Goal: Task Accomplishment & Management: Use online tool/utility

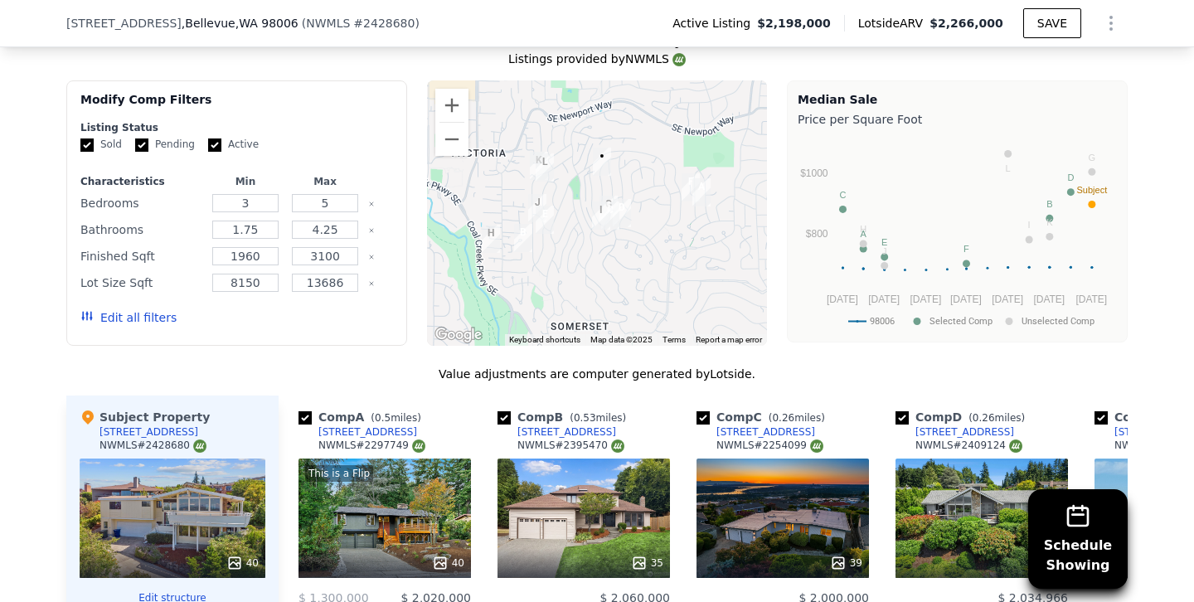
scroll to position [1580, 0]
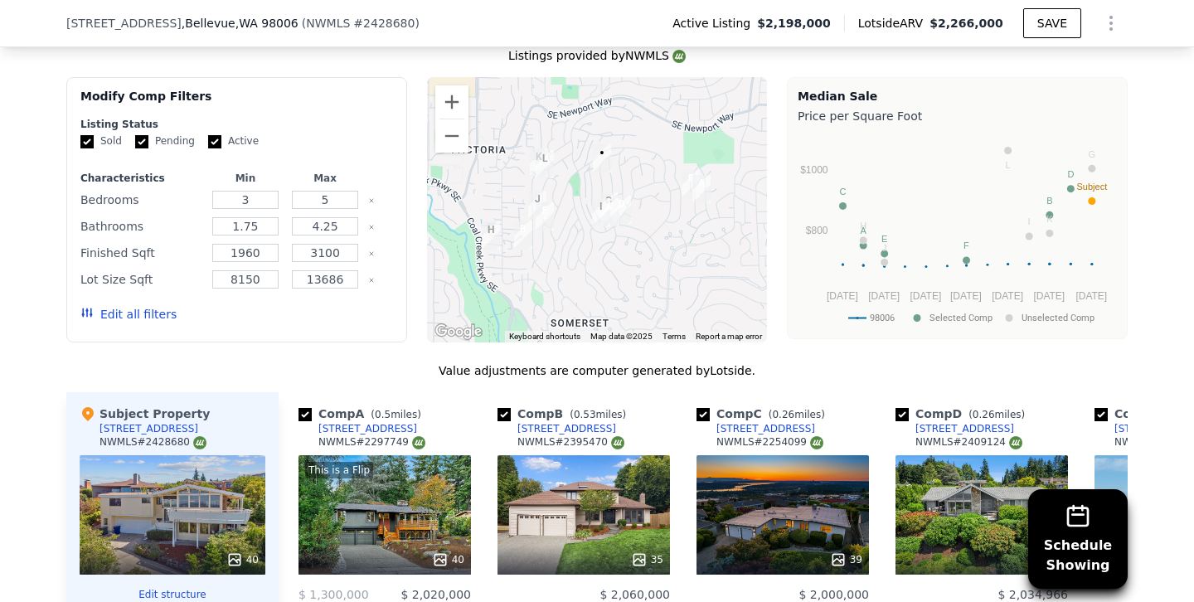
click at [148, 306] on button "Edit all filters" at bounding box center [128, 314] width 96 height 17
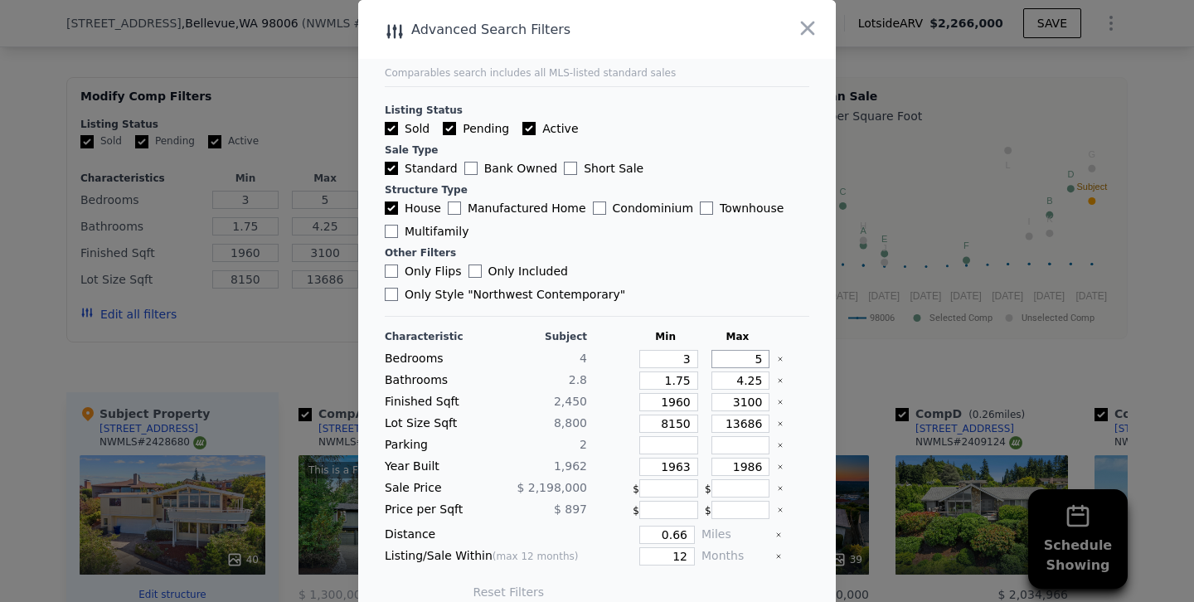
drag, startPoint x: 729, startPoint y: 338, endPoint x: 826, endPoint y: 336, distance: 97.1
click at [826, 336] on main "Comparables search includes all MLS-listed standard sales Listing Status Sold P…" at bounding box center [597, 309] width 478 height 619
type input "4"
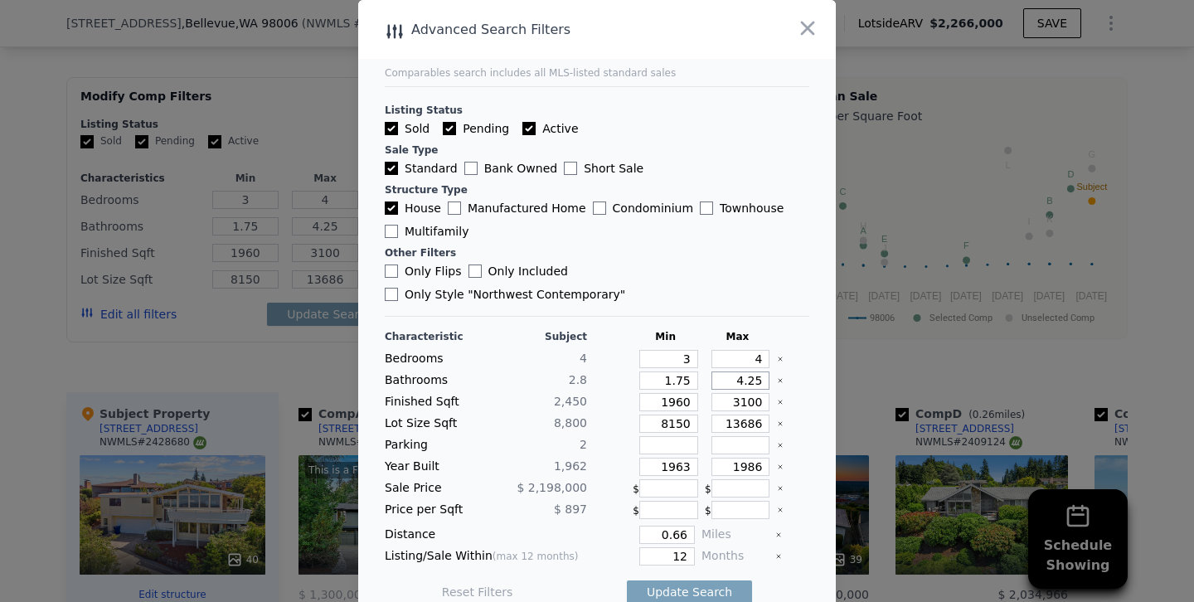
drag, startPoint x: 732, startPoint y: 355, endPoint x: 916, endPoint y: 351, distance: 184.2
click at [916, 351] on div "​ Advanced Search Filters Comparables search includes all MLS-listed standard s…" at bounding box center [597, 312] width 1194 height 625
type input "3"
type input "3.5"
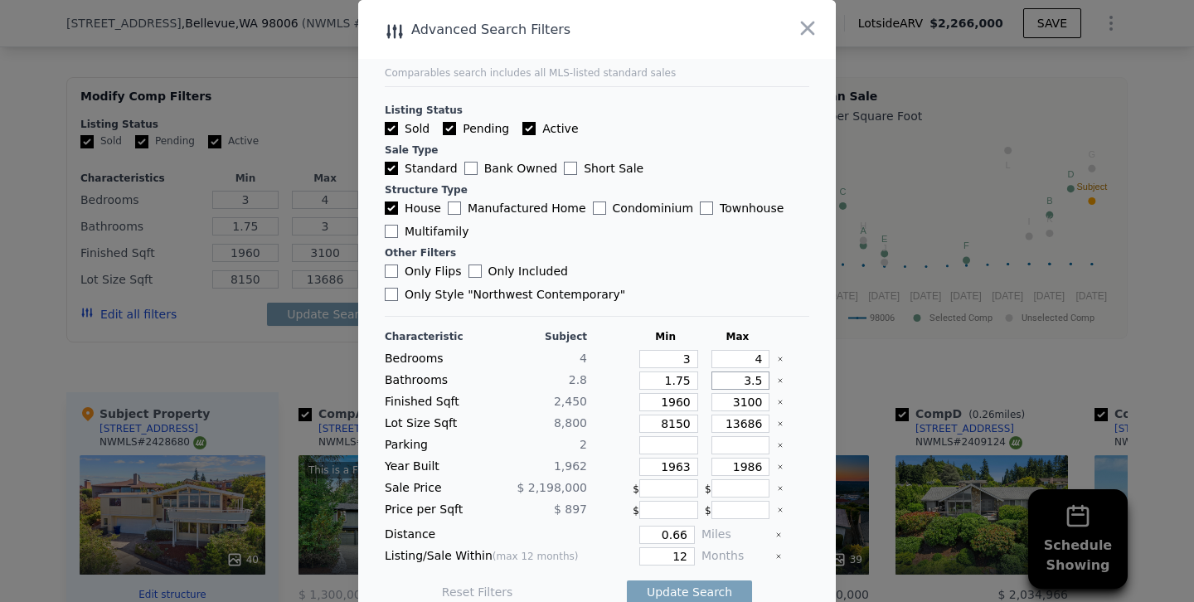
type input "3.5"
click at [676, 393] on input "1960" at bounding box center [668, 402] width 59 height 18
type input "160"
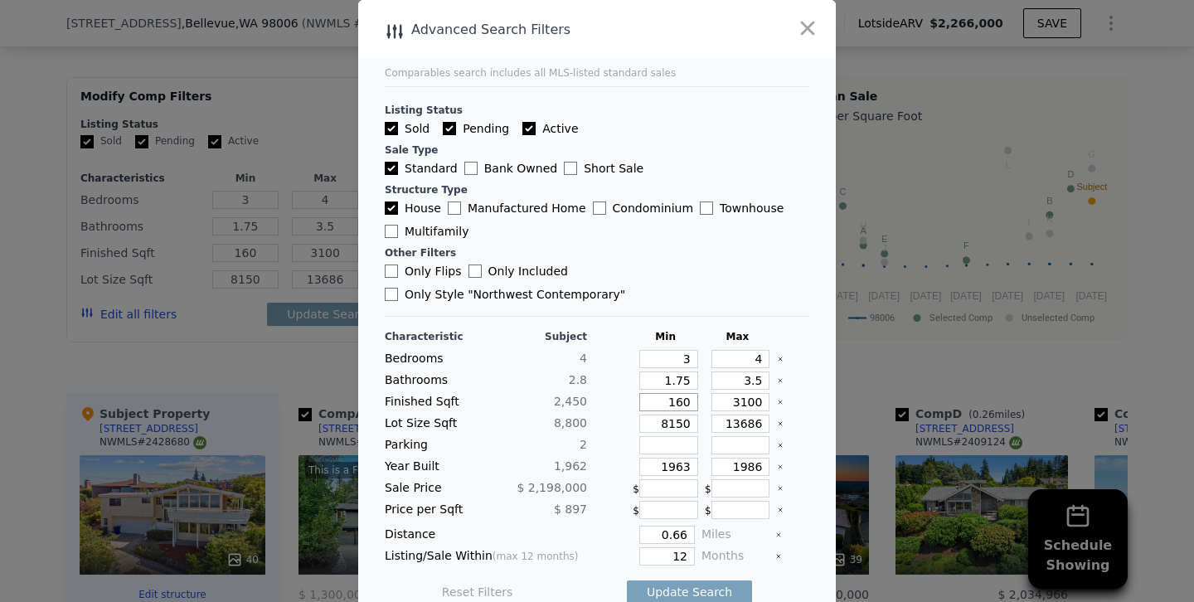
type input "60"
type input "260"
type input "2160"
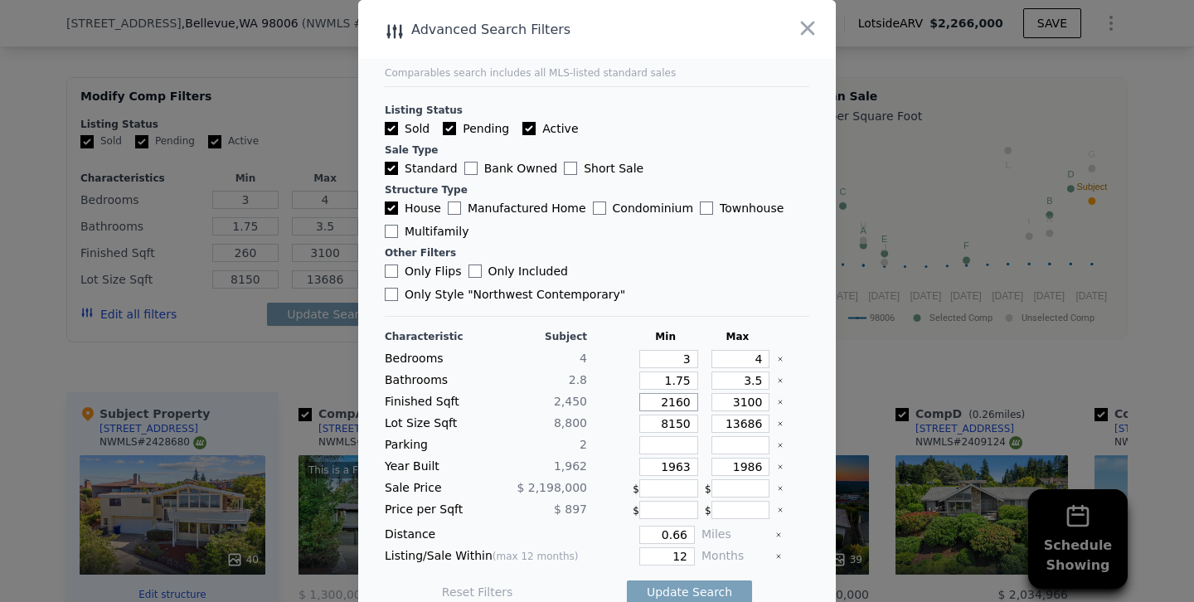
type input "2160"
click at [746, 393] on input "3100" at bounding box center [741, 402] width 59 height 18
type input "300"
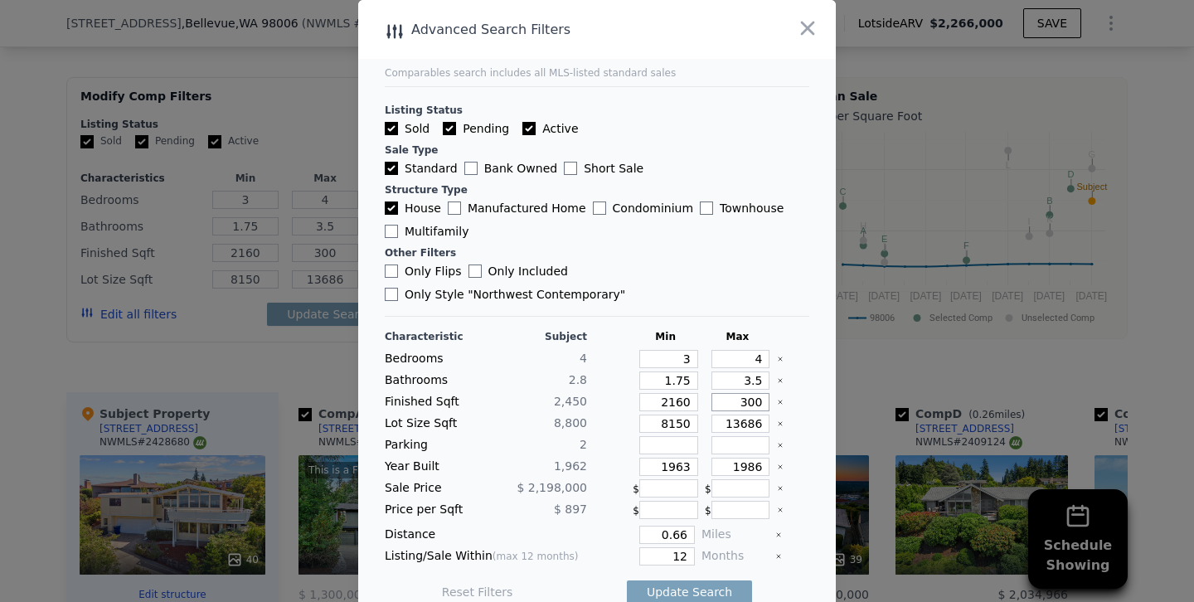
type input "00"
type input "0"
type input "02"
type input "2"
type input "27"
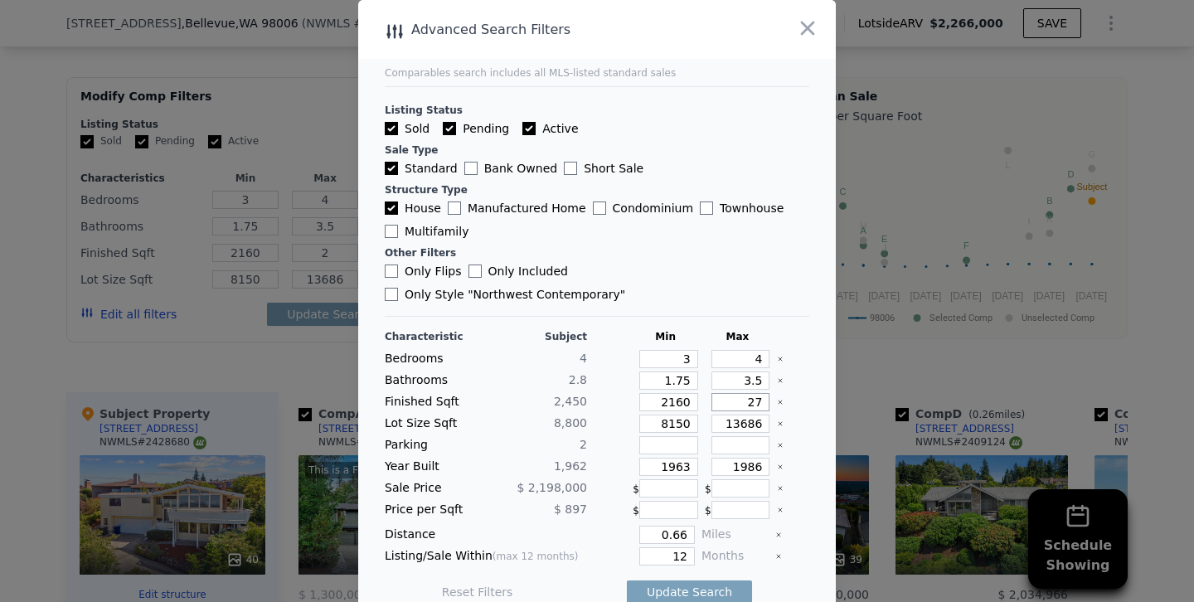
type input "27"
type input "270"
type input "2700"
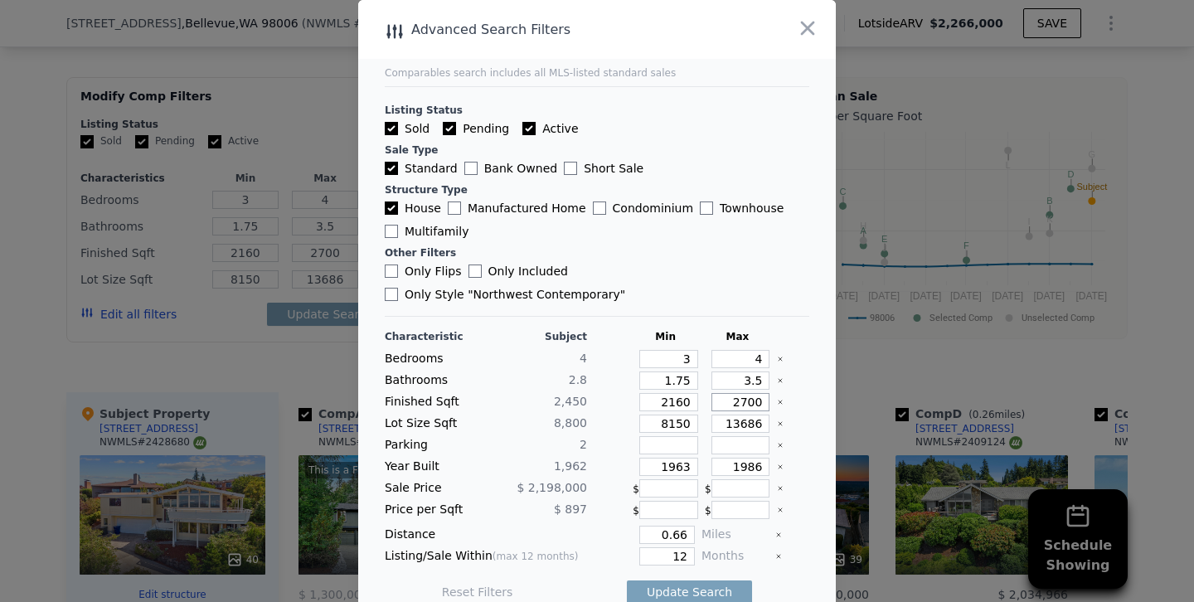
type input "2700"
drag, startPoint x: 676, startPoint y: 441, endPoint x: 788, endPoint y: 441, distance: 112.0
click at [788, 458] on div "Year Built 1,962 1963 1986" at bounding box center [597, 467] width 425 height 18
type input "1954"
drag, startPoint x: 749, startPoint y: 440, endPoint x: 834, endPoint y: 445, distance: 85.5
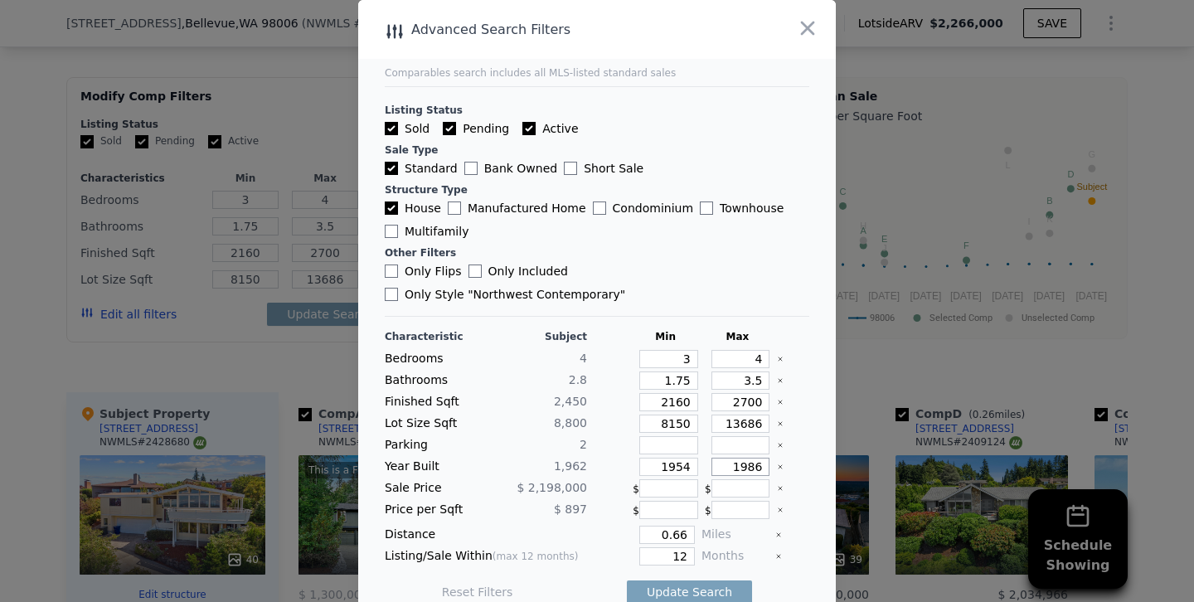
click at [834, 445] on main "Comparables search includes all MLS-listed standard sales Listing Status Sold P…" at bounding box center [597, 309] width 478 height 619
type input "1970"
drag, startPoint x: 665, startPoint y: 527, endPoint x: 806, endPoint y: 527, distance: 141.0
click at [806, 547] on div "Listing/Sale Within (max 12 months) 12 Months" at bounding box center [597, 556] width 425 height 18
type input "6"
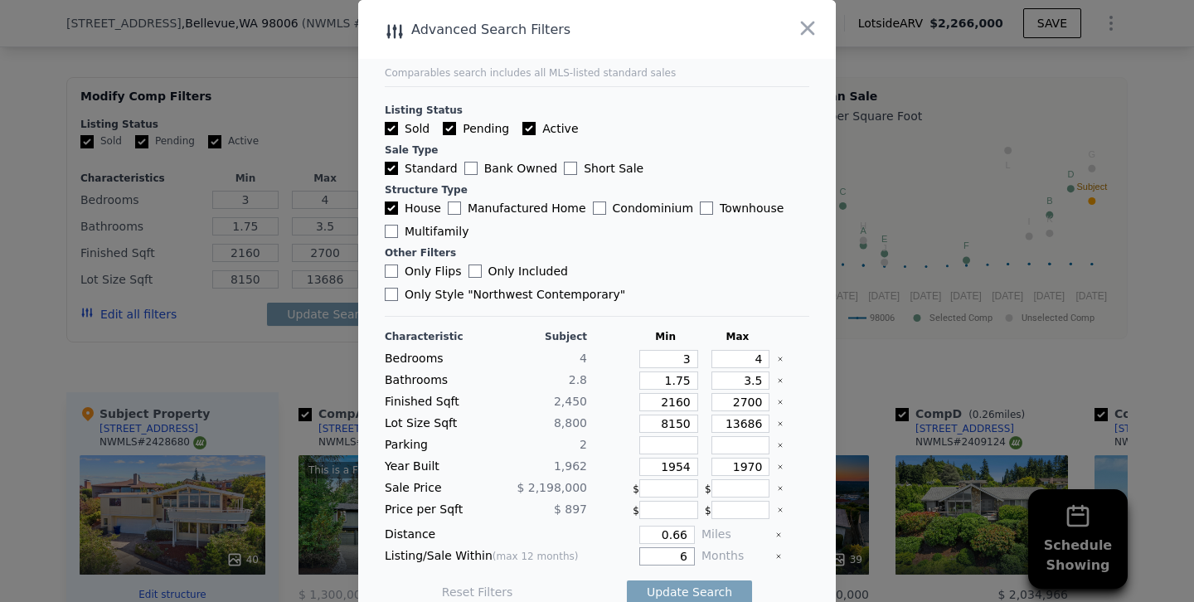
click at [627, 581] on button "Update Search" at bounding box center [689, 592] width 125 height 23
checkbox input "false"
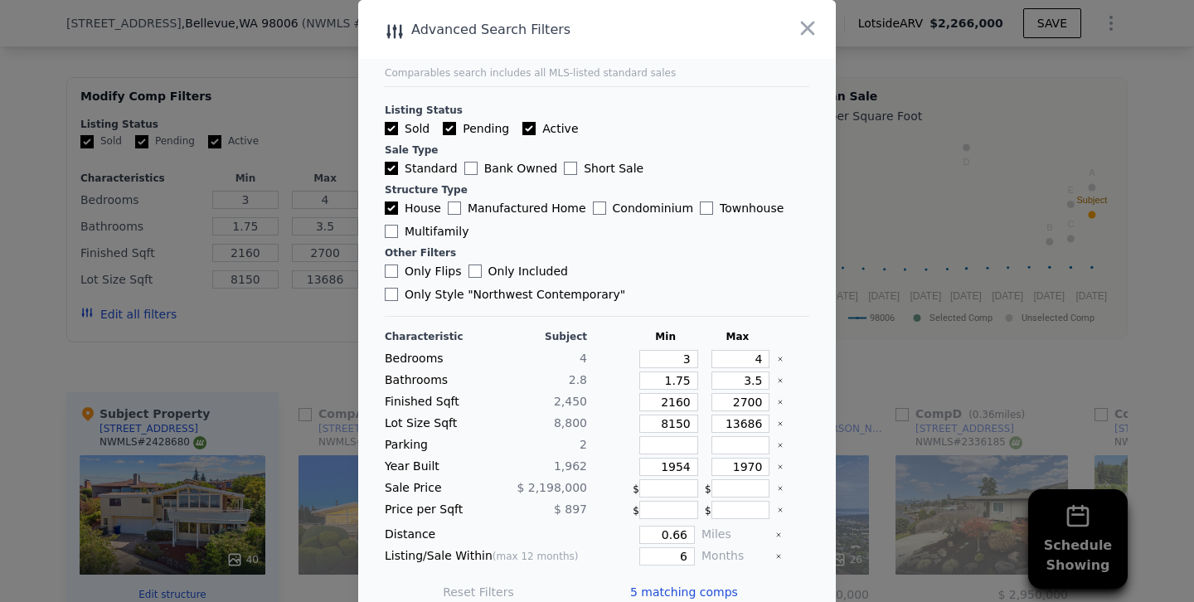
click at [294, 308] on div at bounding box center [597, 301] width 1194 height 602
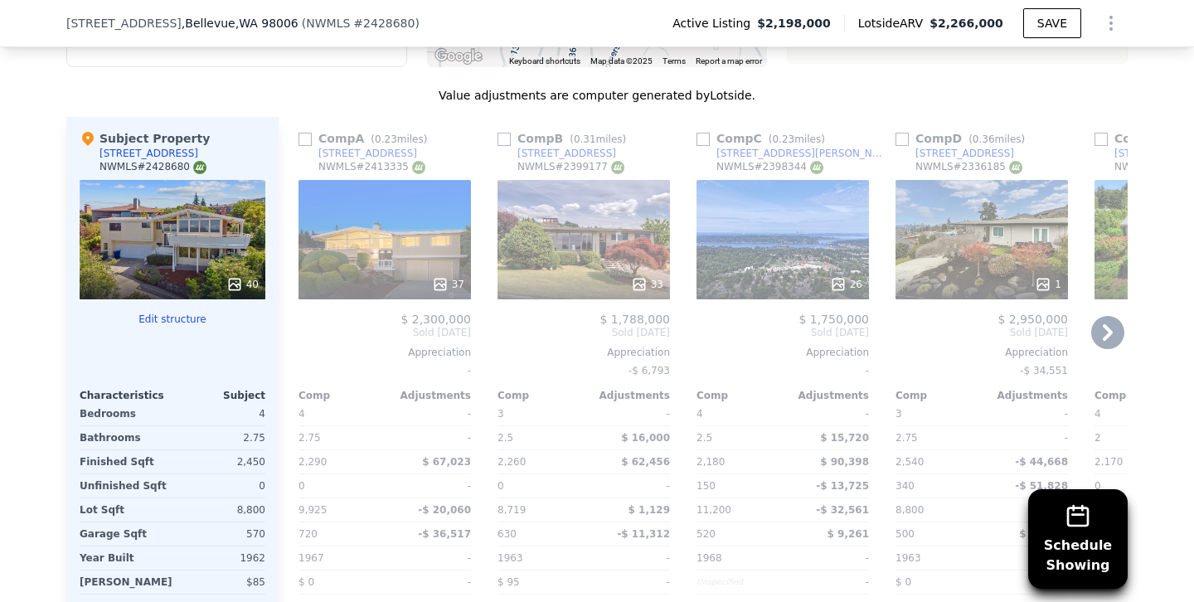
scroll to position [1860, 0]
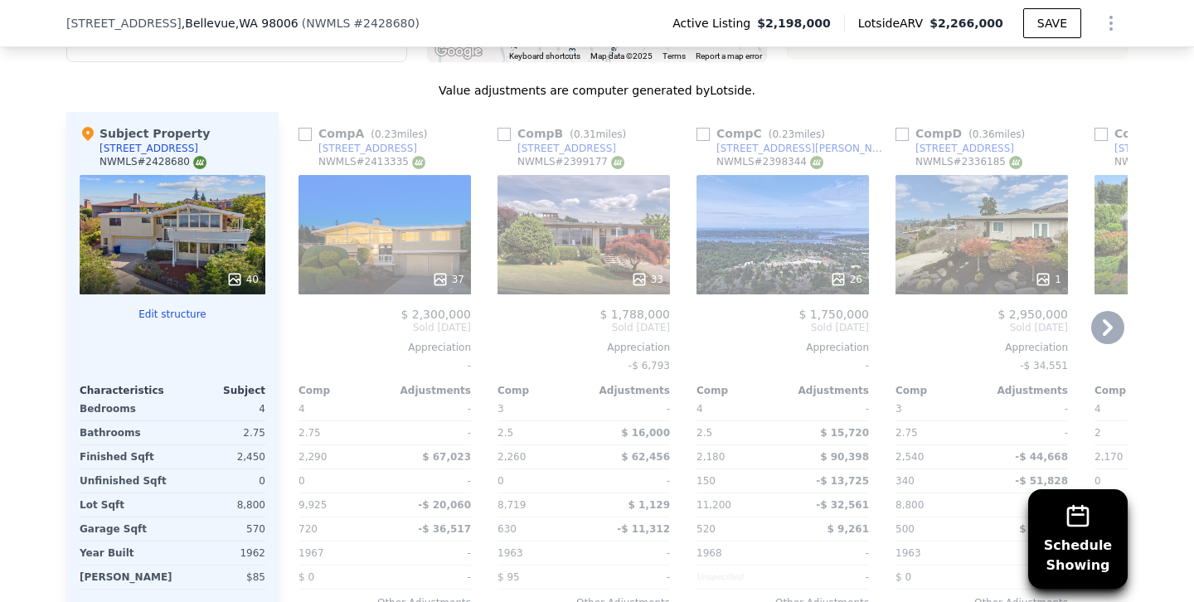
click at [399, 236] on div "37" at bounding box center [385, 234] width 173 height 119
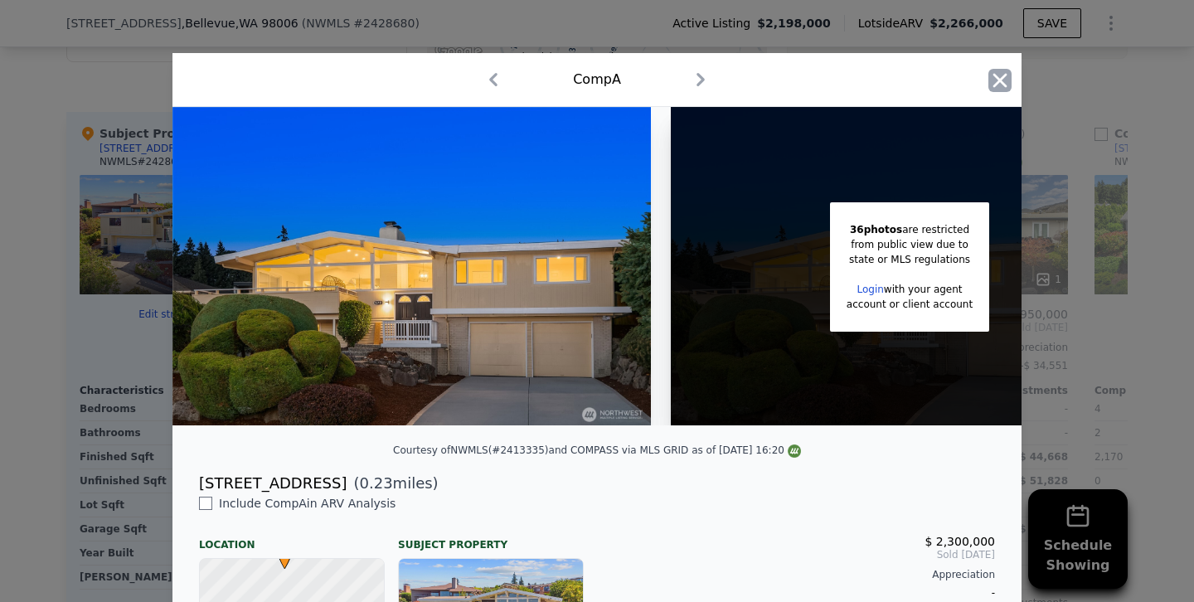
click at [999, 73] on icon "button" at bounding box center [1000, 80] width 23 height 23
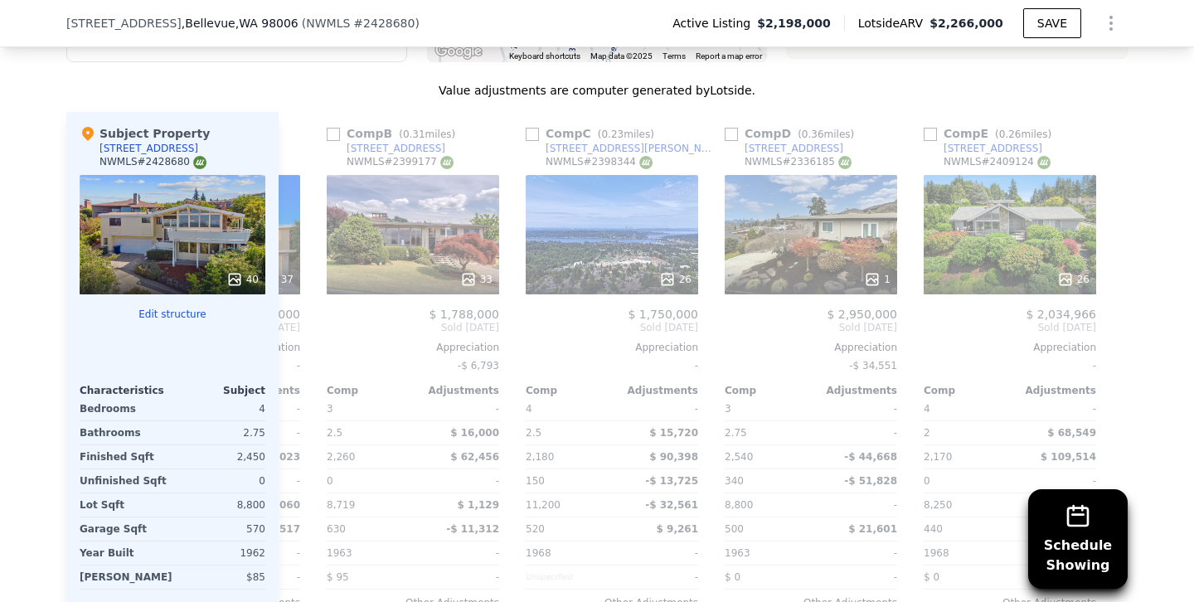
scroll to position [0, 186]
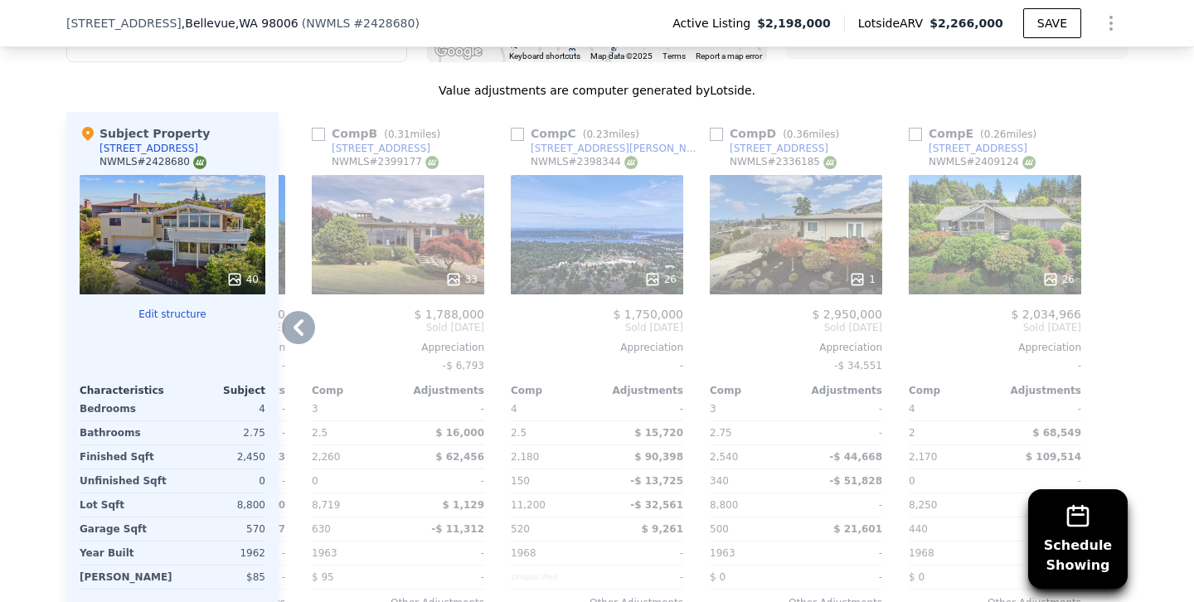
click at [783, 225] on div "1" at bounding box center [796, 234] width 173 height 119
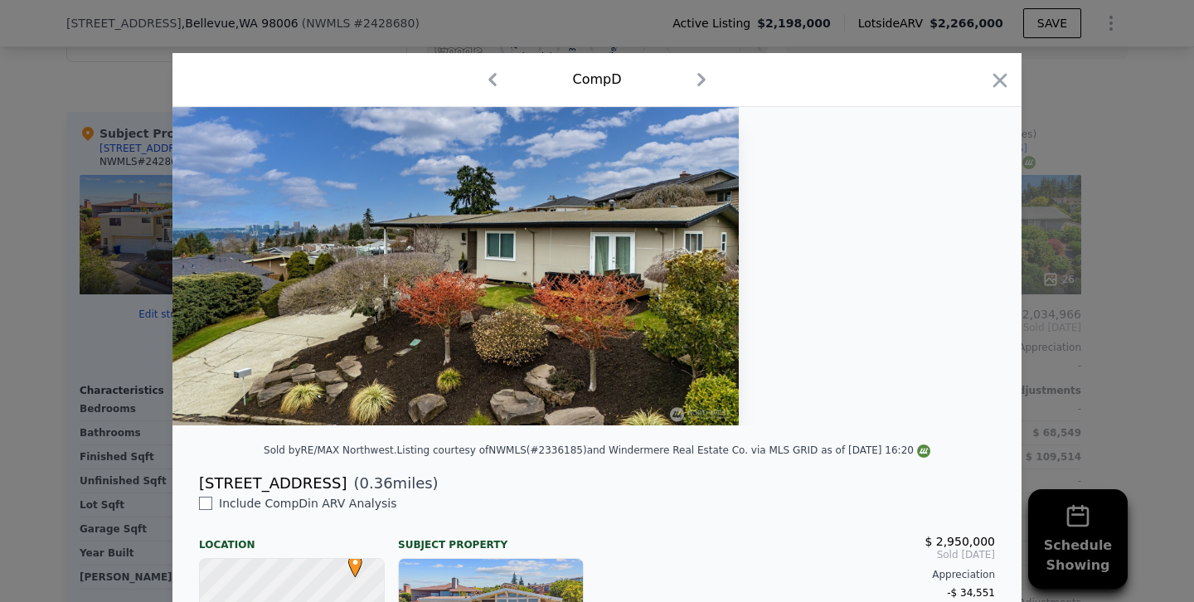
drag, startPoint x: 996, startPoint y: 75, endPoint x: 945, endPoint y: 145, distance: 86.1
click at [996, 75] on icon "button" at bounding box center [1001, 80] width 14 height 14
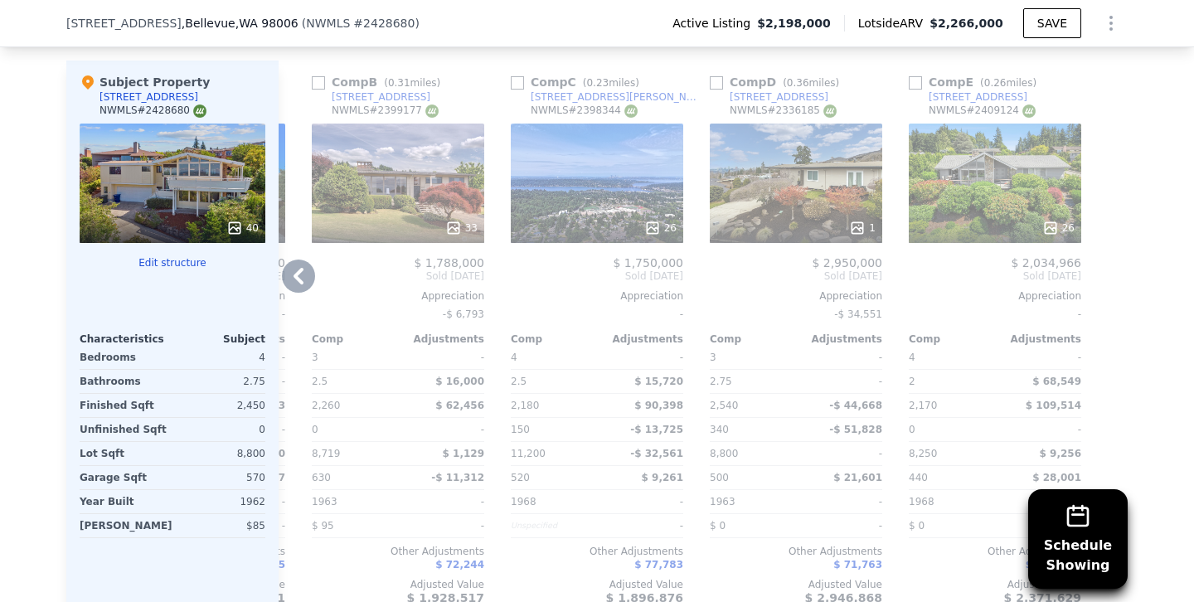
scroll to position [1907, 0]
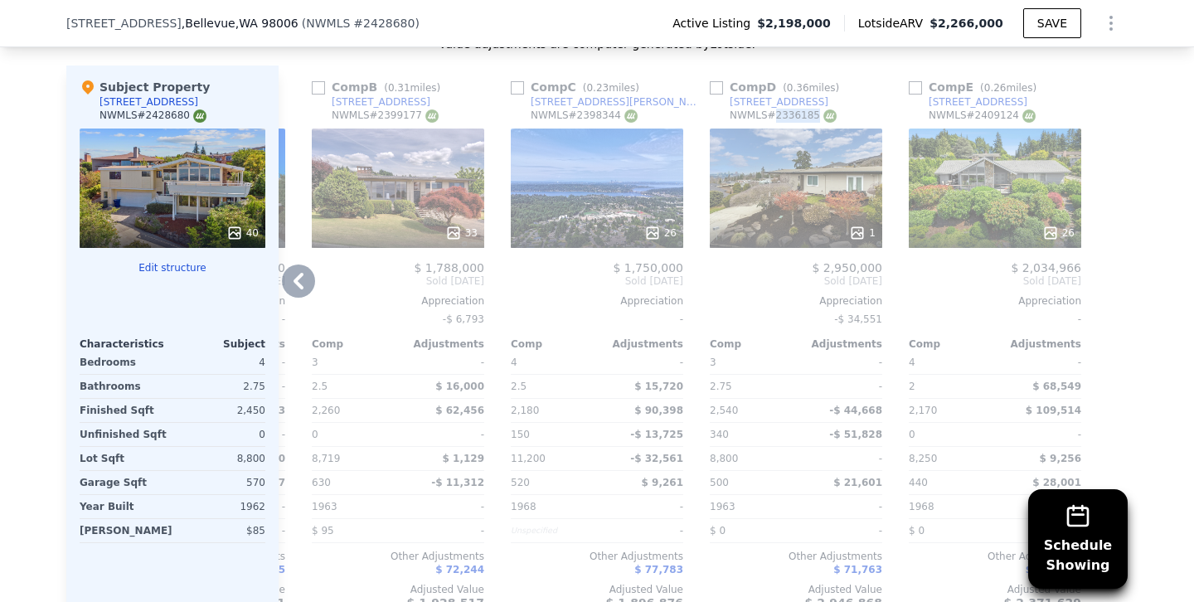
drag, startPoint x: 816, startPoint y: 95, endPoint x: 776, endPoint y: 101, distance: 40.2
click at [775, 109] on div "NWMLS # 2336185" at bounding box center [783, 116] width 107 height 14
copy div "2336185"
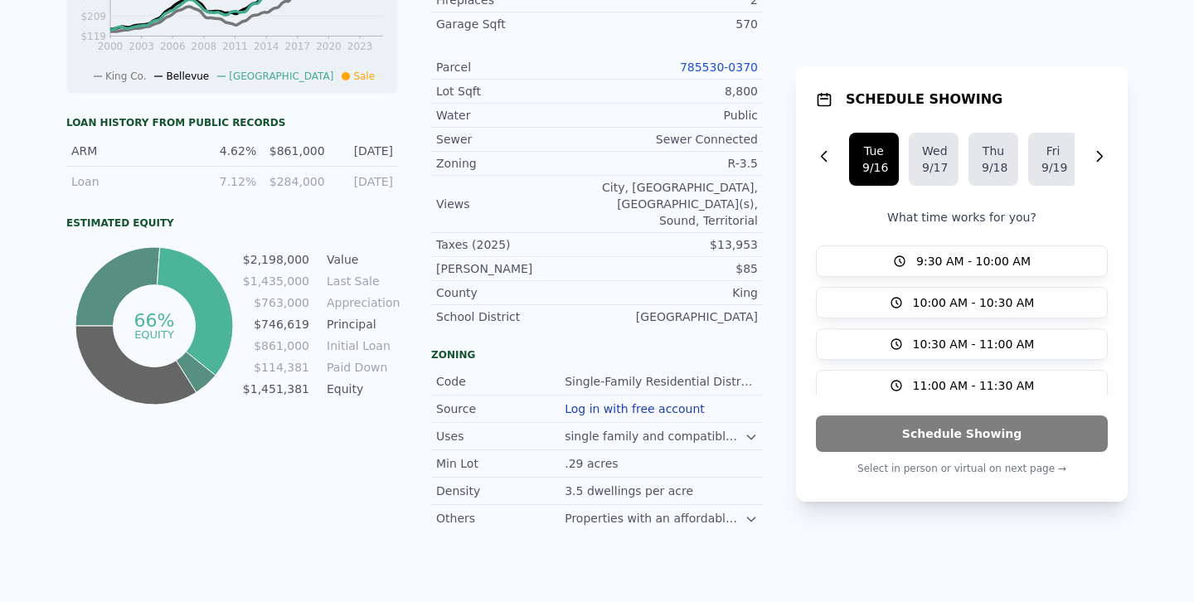
scroll to position [0, 0]
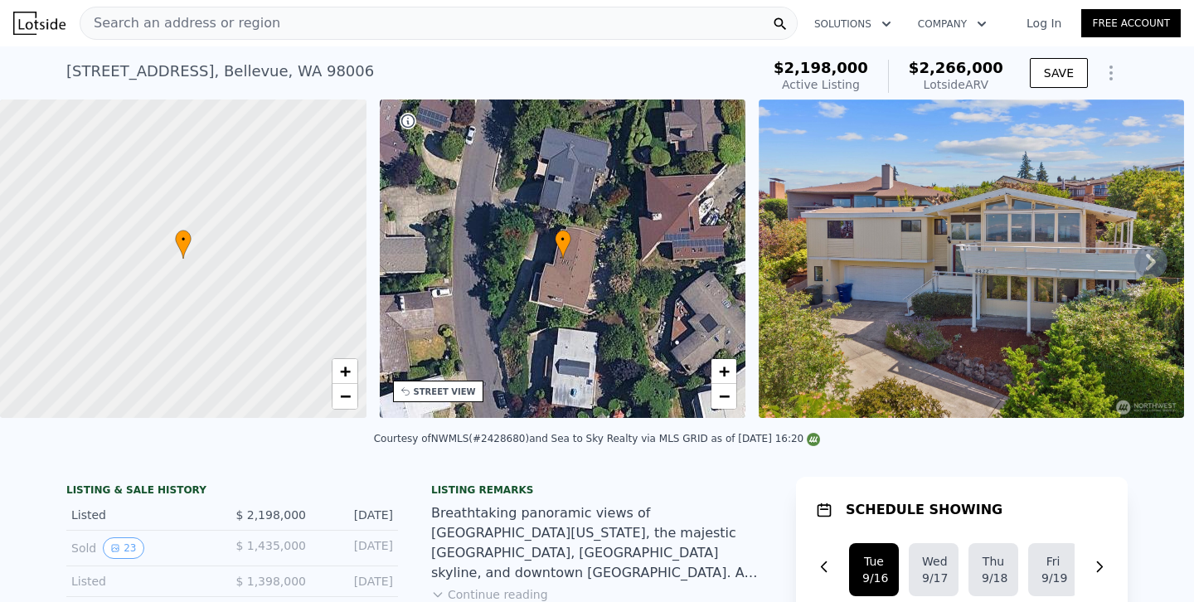
click at [465, 34] on div "Search an address or region" at bounding box center [439, 23] width 718 height 33
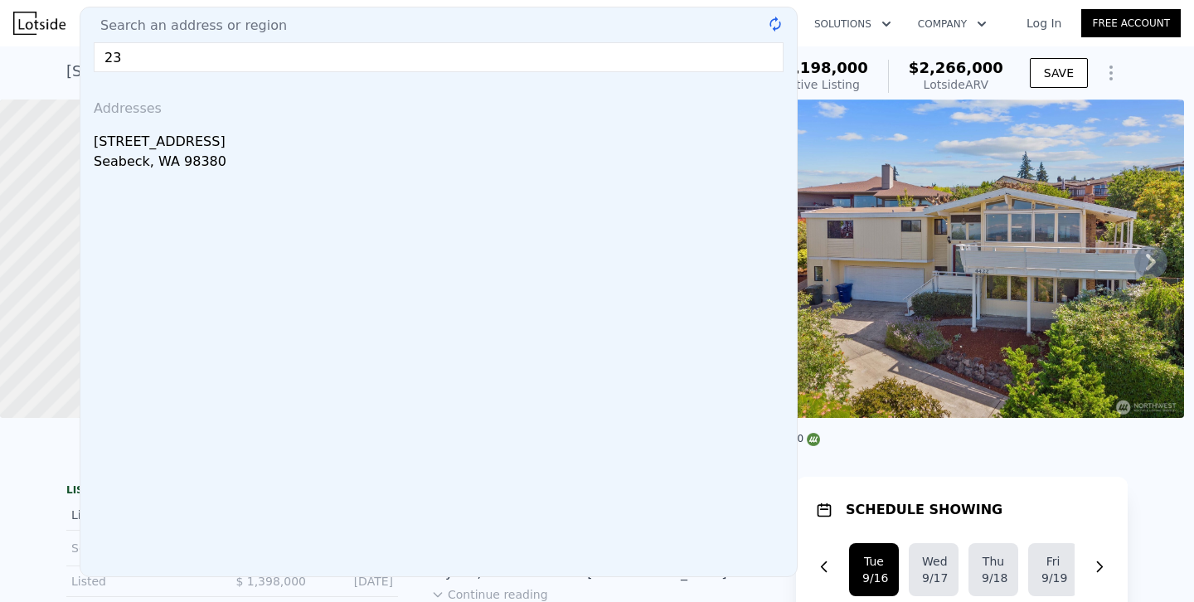
type input "2"
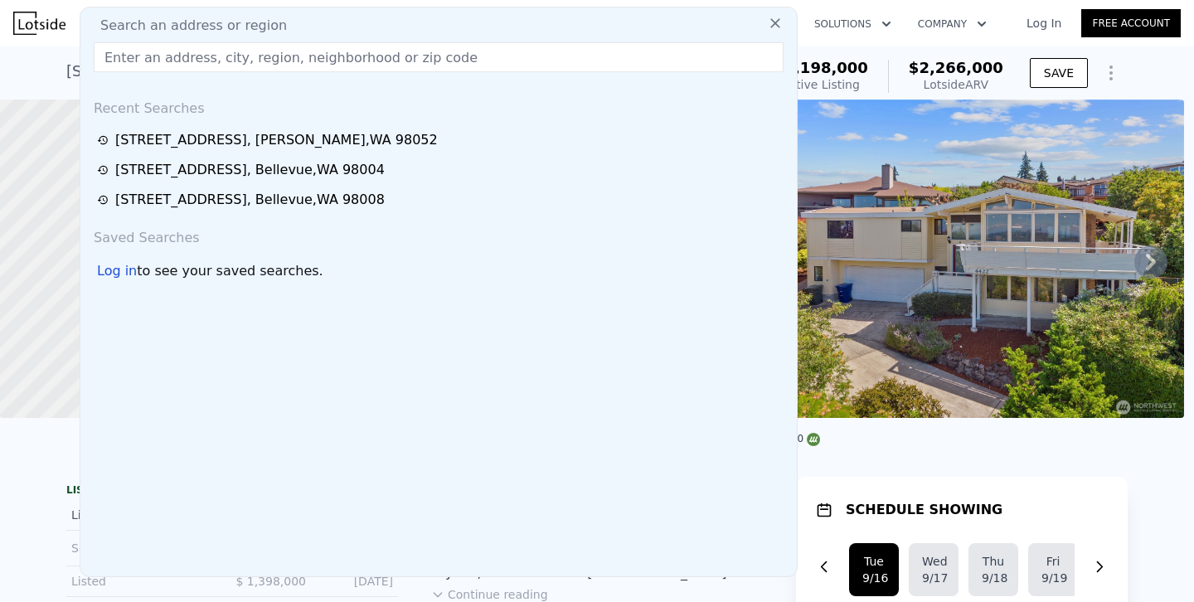
click at [534, 34] on div "Search an address or region" at bounding box center [438, 26] width 703 height 20
click at [478, 63] on input "text" at bounding box center [439, 57] width 690 height 30
paste input "[STREET_ADDRESS]"
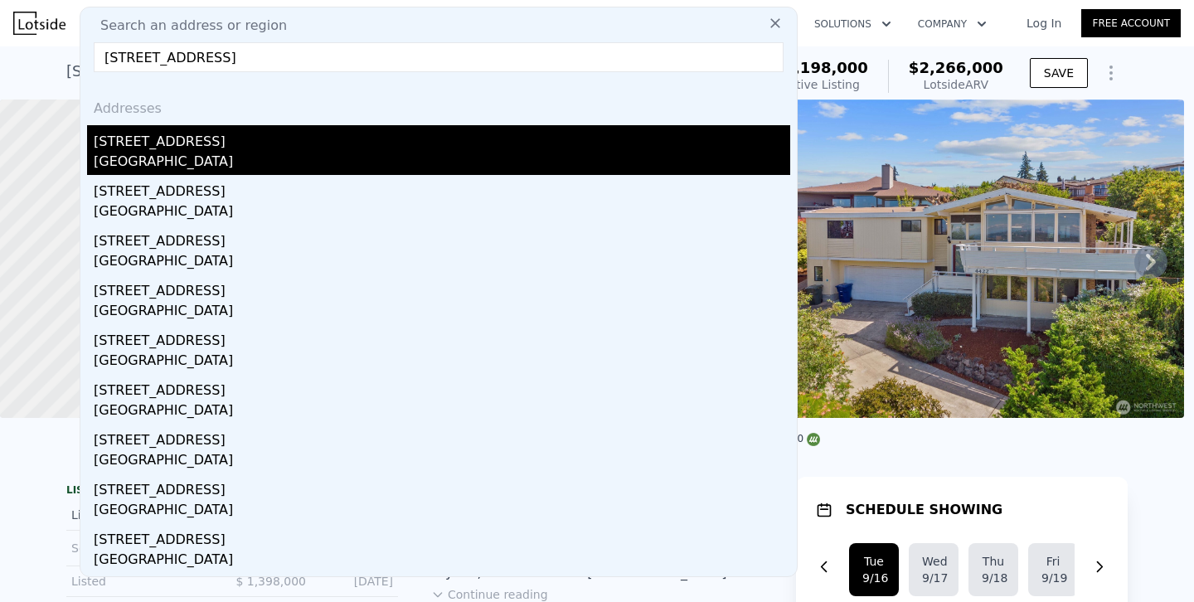
type input "[STREET_ADDRESS]"
click at [181, 154] on div "[GEOGRAPHIC_DATA]" at bounding box center [442, 163] width 697 height 23
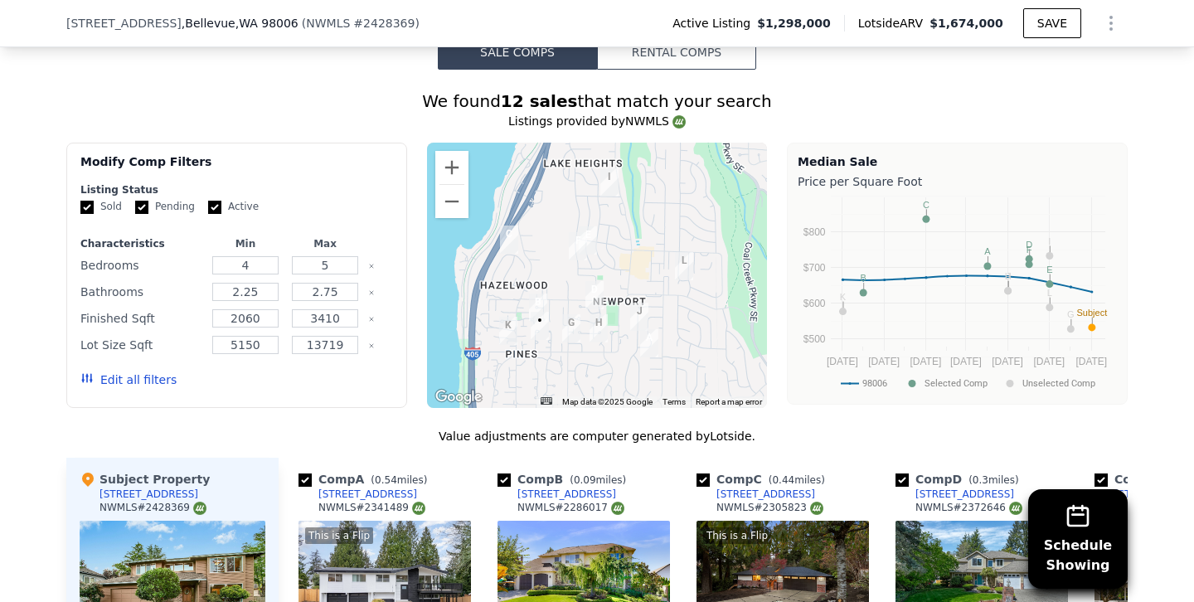
scroll to position [1550, 0]
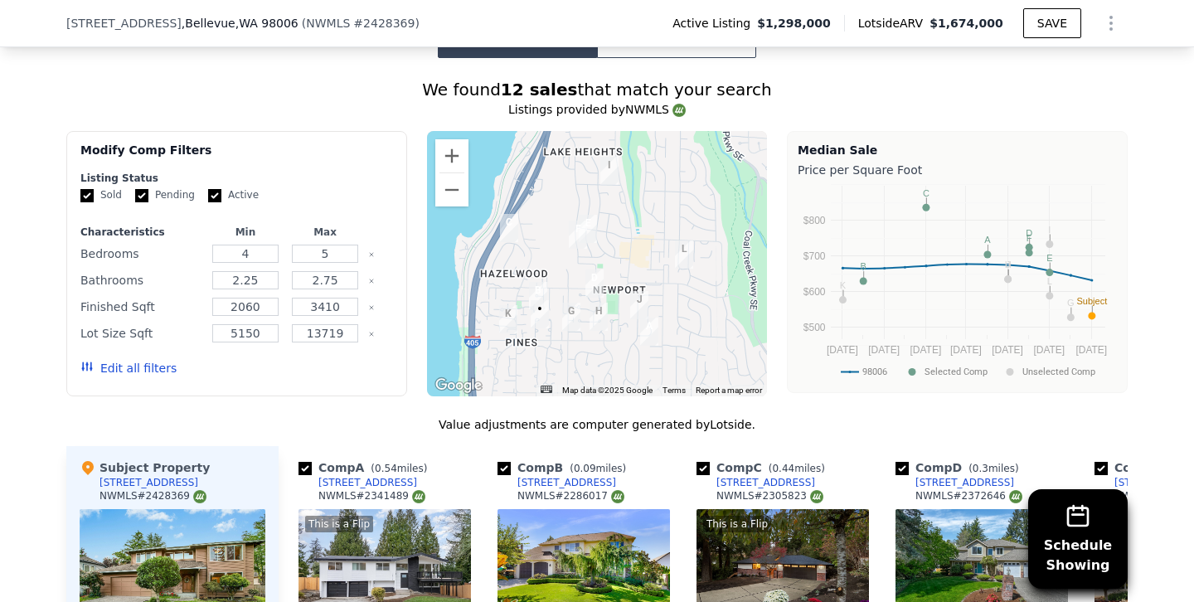
click at [149, 365] on button "Edit all filters" at bounding box center [128, 368] width 96 height 17
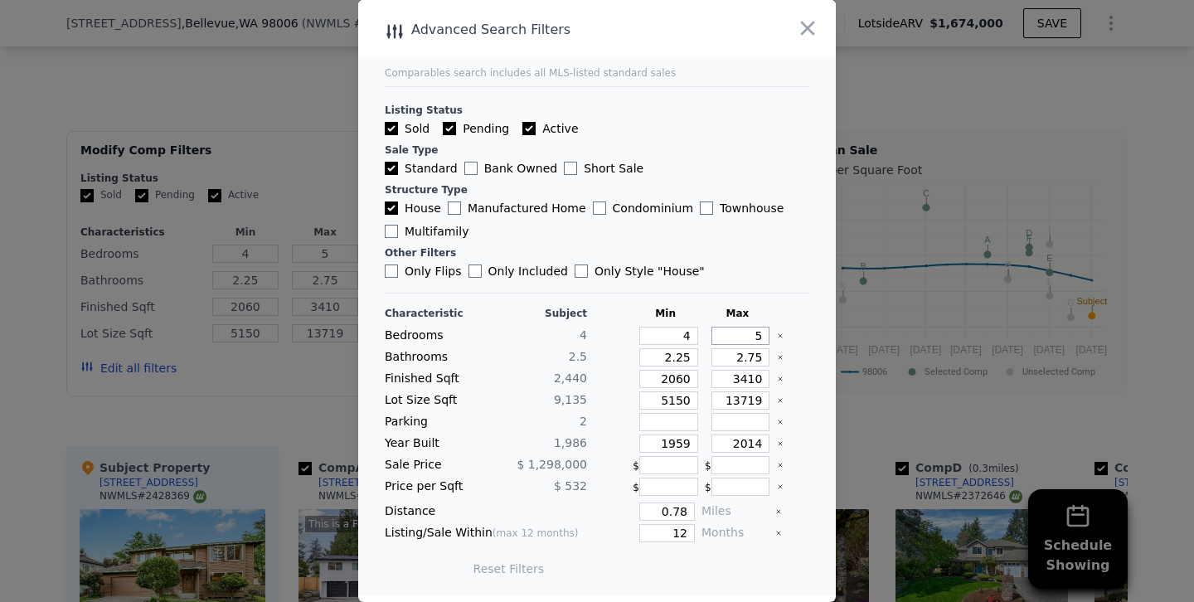
drag, startPoint x: 727, startPoint y: 338, endPoint x: 865, endPoint y: 339, distance: 137.7
click at [865, 339] on div "​ Advanced Search Filters Comparables search includes all MLS-listed standard s…" at bounding box center [597, 301] width 1194 height 602
type input "4"
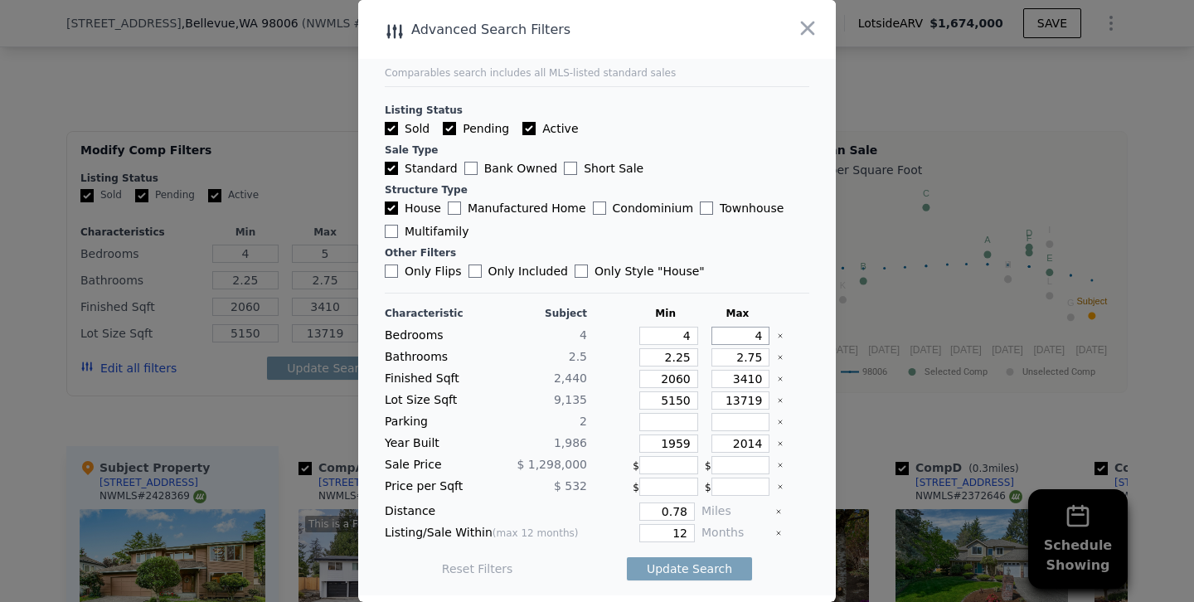
type input "4"
drag, startPoint x: 736, startPoint y: 357, endPoint x: 859, endPoint y: 359, distance: 122.8
click at [859, 359] on div "​ Advanced Search Filters Comparables search includes all MLS-listed standard s…" at bounding box center [597, 301] width 1194 height 602
type input "3"
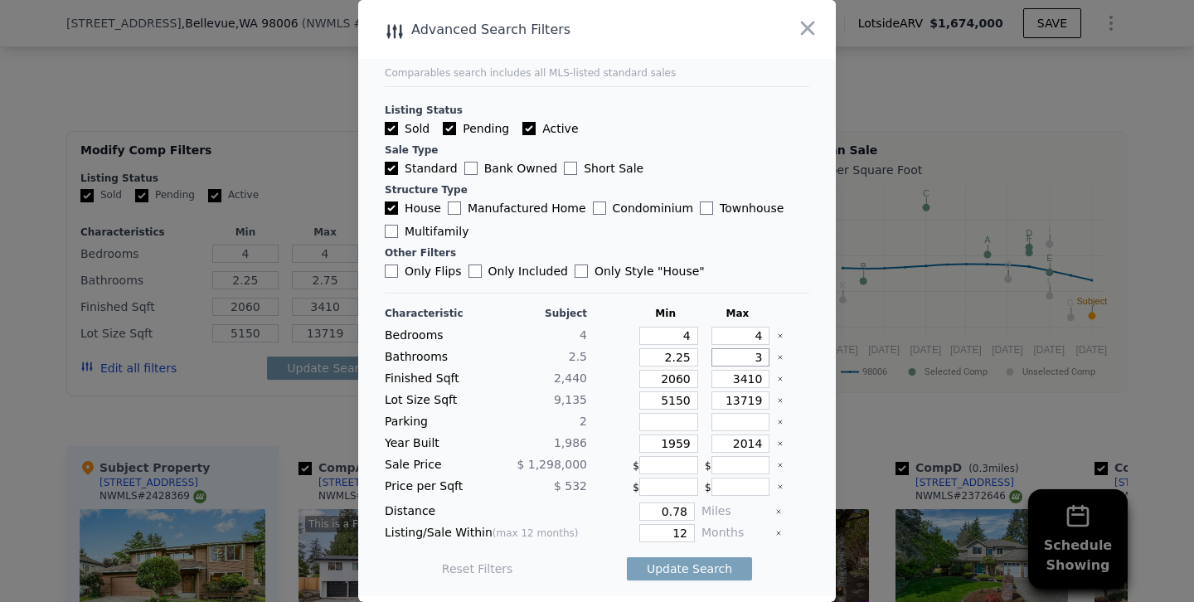
type input "3"
click at [673, 378] on input "2060" at bounding box center [668, 379] width 59 height 18
type input "260"
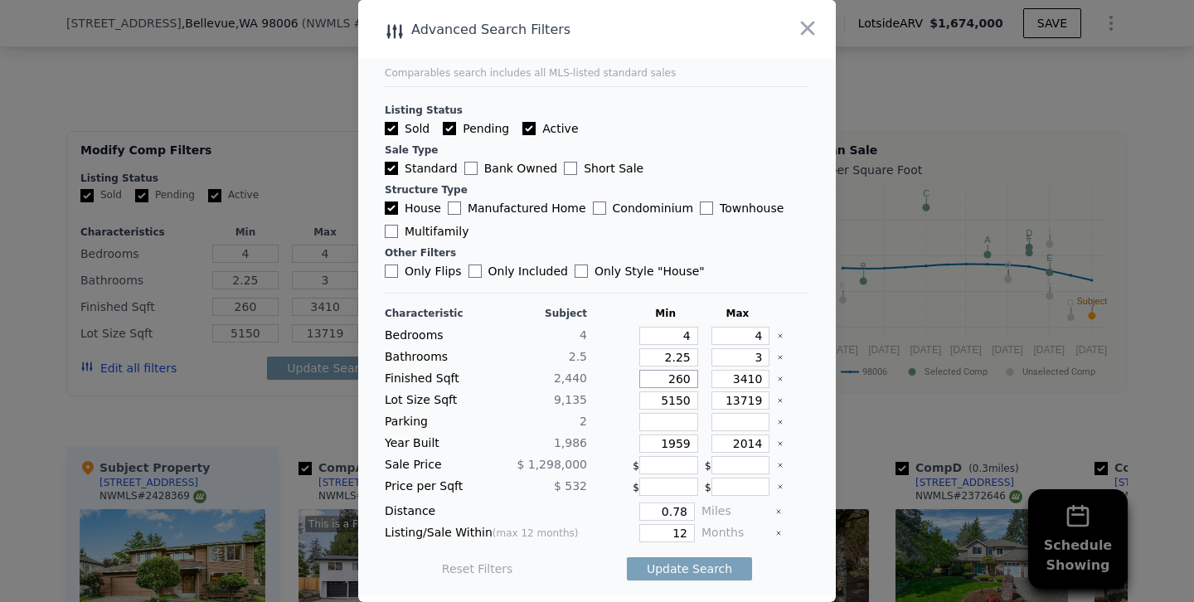
type input "2260"
type input "260"
type input "2160"
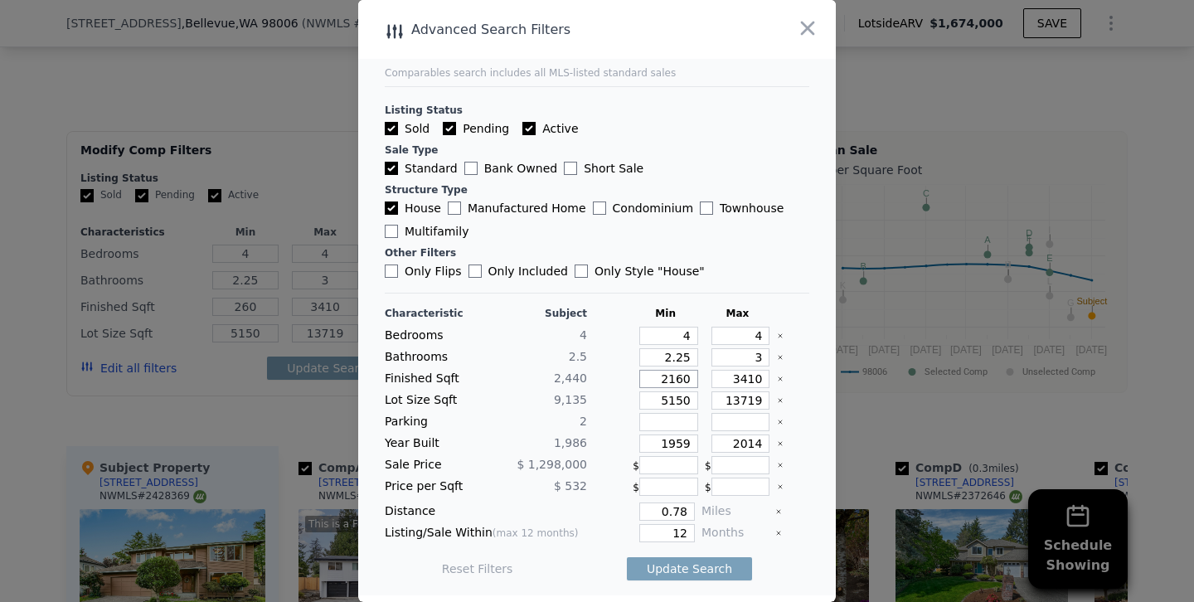
type input "2160"
click at [748, 375] on input "3410" at bounding box center [741, 379] width 59 height 18
type input "310"
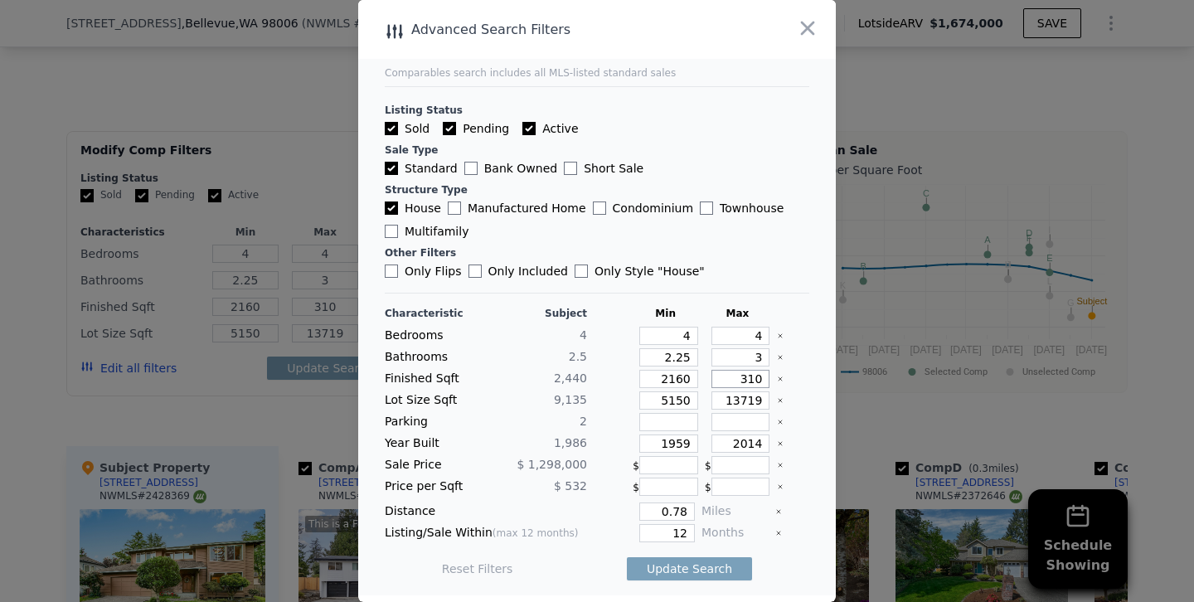
type input "10"
type input "210"
type input "2810"
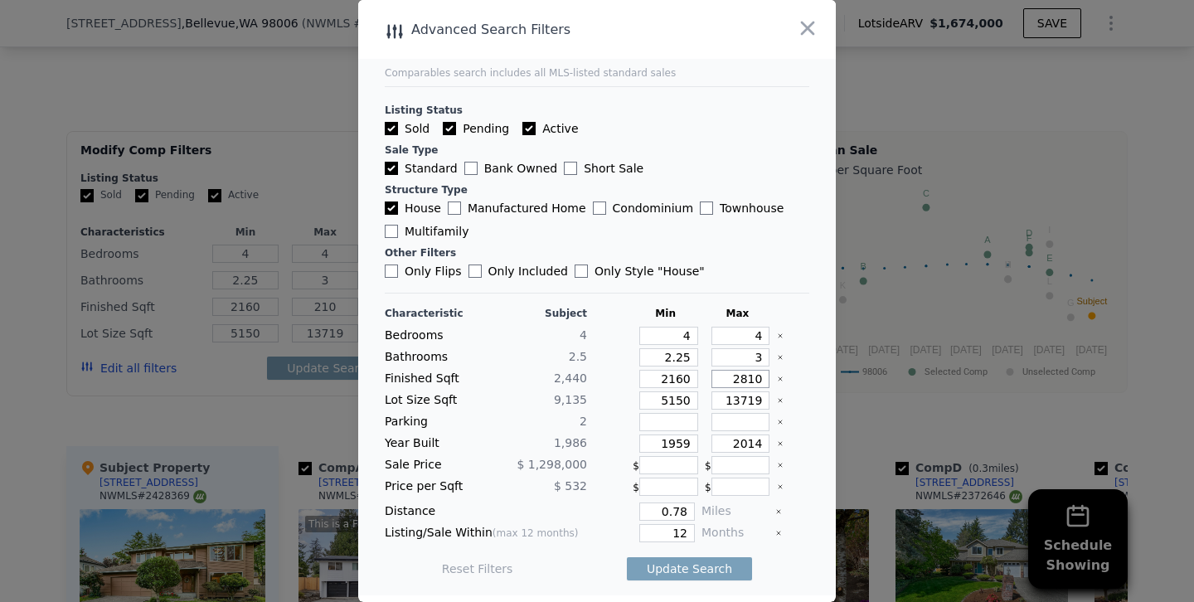
type input "2810"
drag, startPoint x: 677, startPoint y: 439, endPoint x: 722, endPoint y: 439, distance: 44.8
click at [722, 439] on div "Year Built 1,986 1959 2014" at bounding box center [597, 444] width 425 height 18
type input "1978"
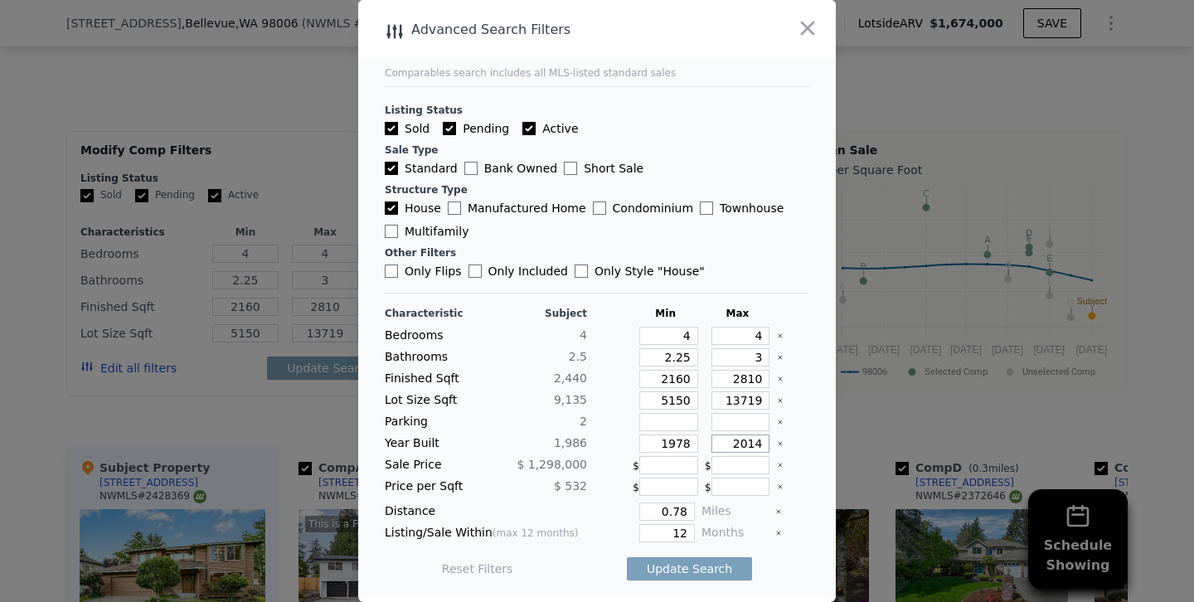
drag, startPoint x: 728, startPoint y: 440, endPoint x: 909, endPoint y: 430, distance: 181.1
click at [909, 430] on div "​ Advanced Search Filters Comparables search includes all MLS-listed standard s…" at bounding box center [597, 301] width 1194 height 602
drag, startPoint x: 740, startPoint y: 443, endPoint x: 812, endPoint y: 445, distance: 72.2
click at [812, 445] on main "Comparables search includes all MLS-listed standard sales Listing Status Sold P…" at bounding box center [597, 297] width 478 height 595
type input "2"
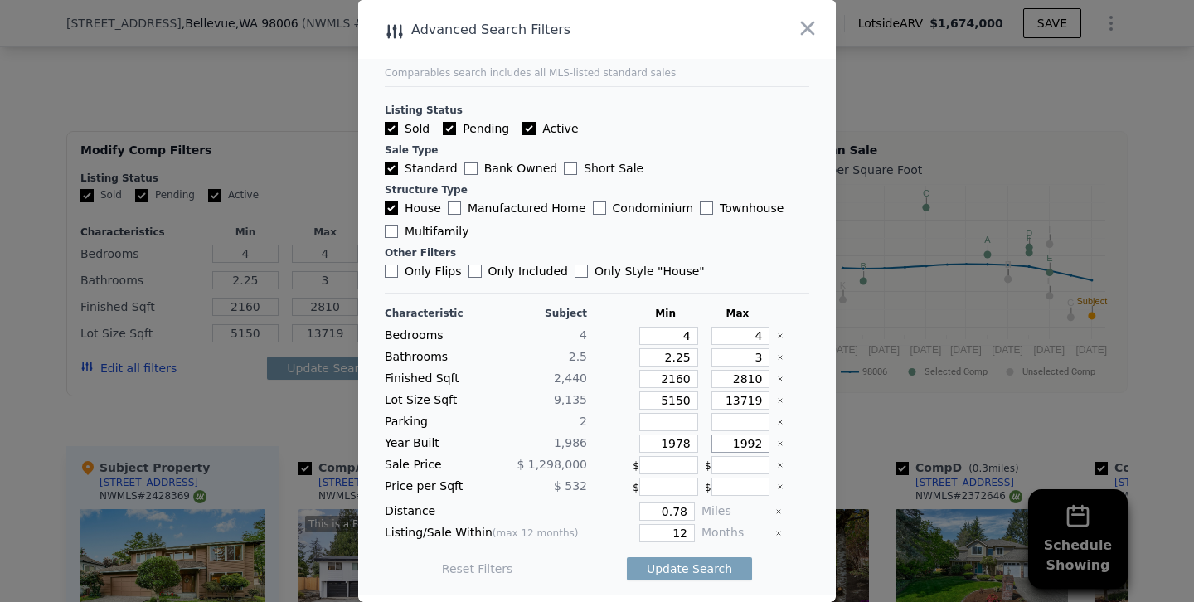
type input "1992"
drag, startPoint x: 662, startPoint y: 529, endPoint x: 839, endPoint y: 532, distance: 177.5
click at [839, 532] on div "​ Advanced Search Filters Comparables search includes all MLS-listed standard s…" at bounding box center [597, 301] width 1194 height 602
type input "6"
click at [627, 557] on button "Update Search" at bounding box center [689, 568] width 125 height 23
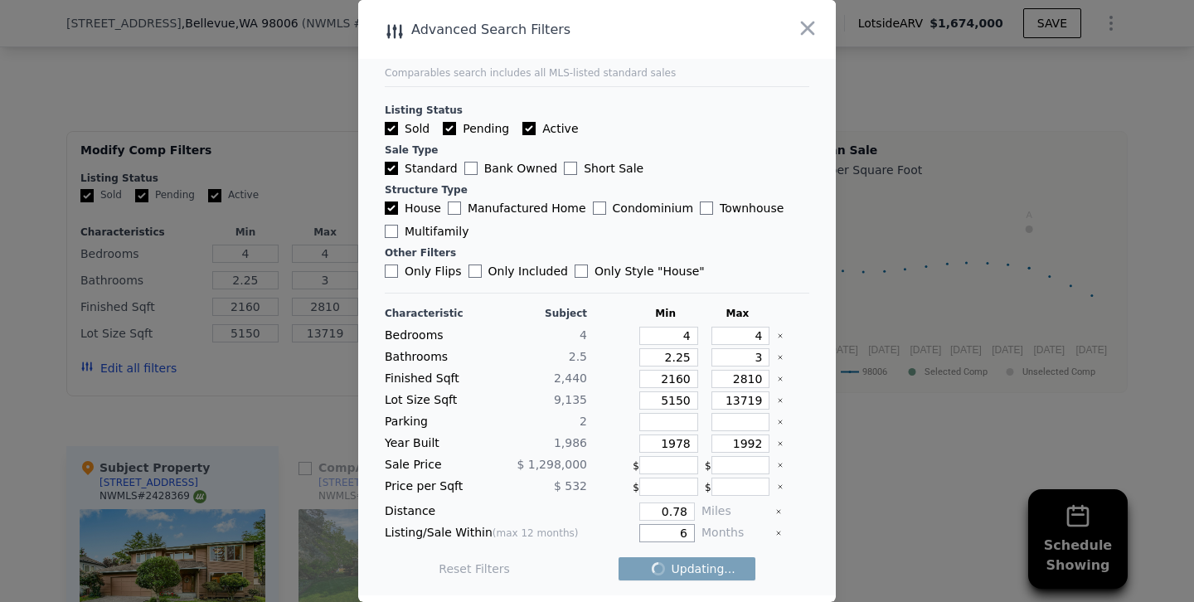
checkbox input "false"
click at [281, 386] on div at bounding box center [597, 301] width 1194 height 602
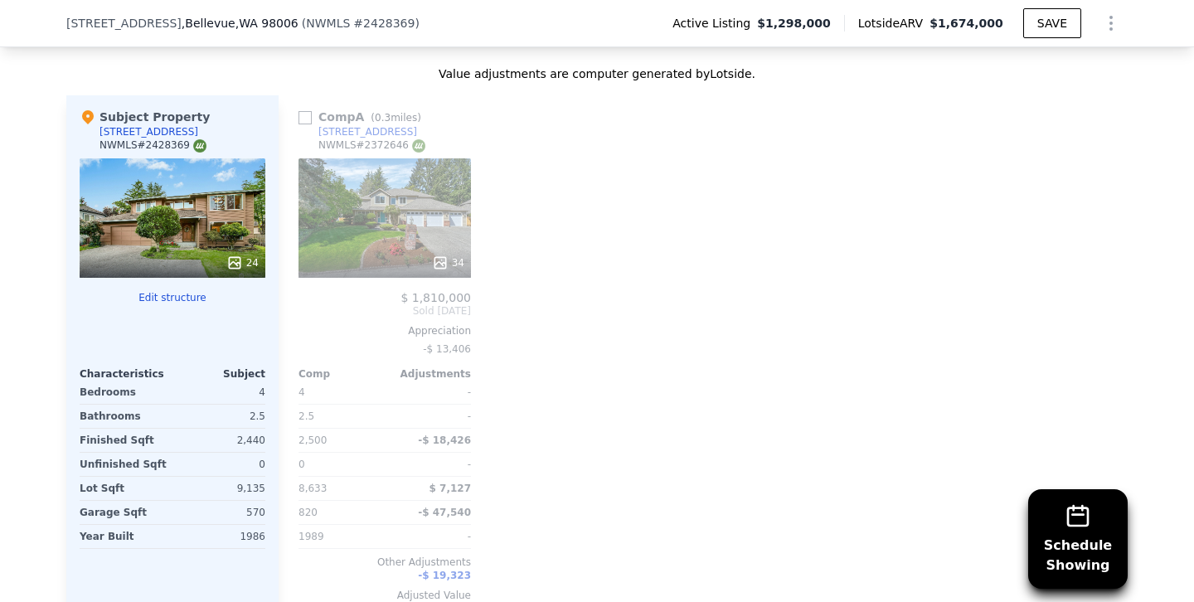
scroll to position [1890, 0]
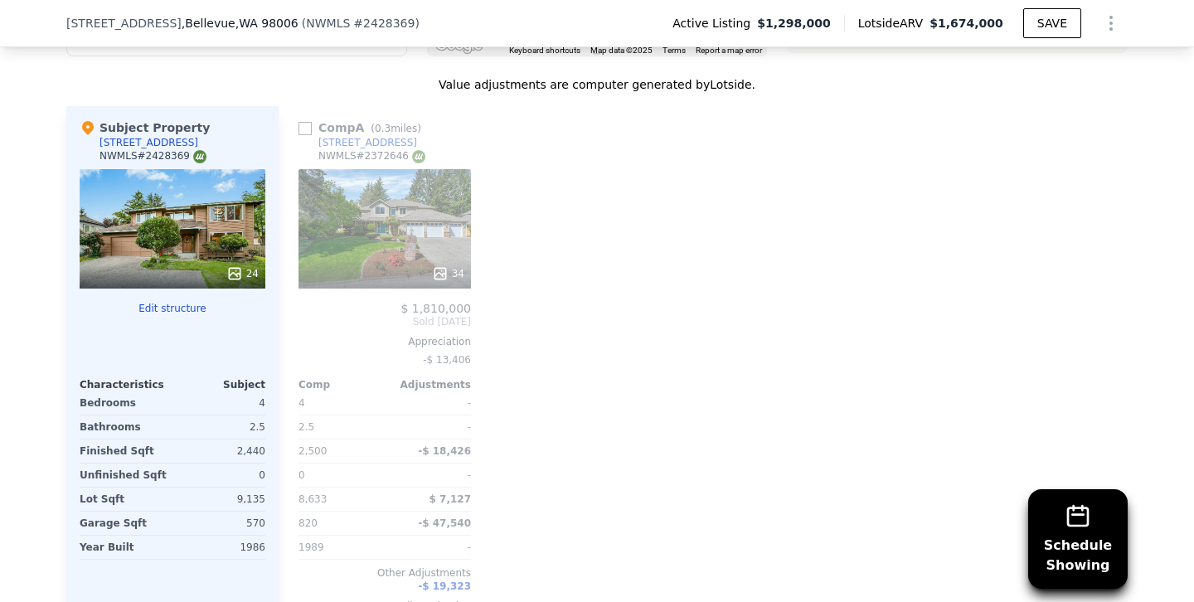
click at [395, 261] on div at bounding box center [385, 274] width 173 height 30
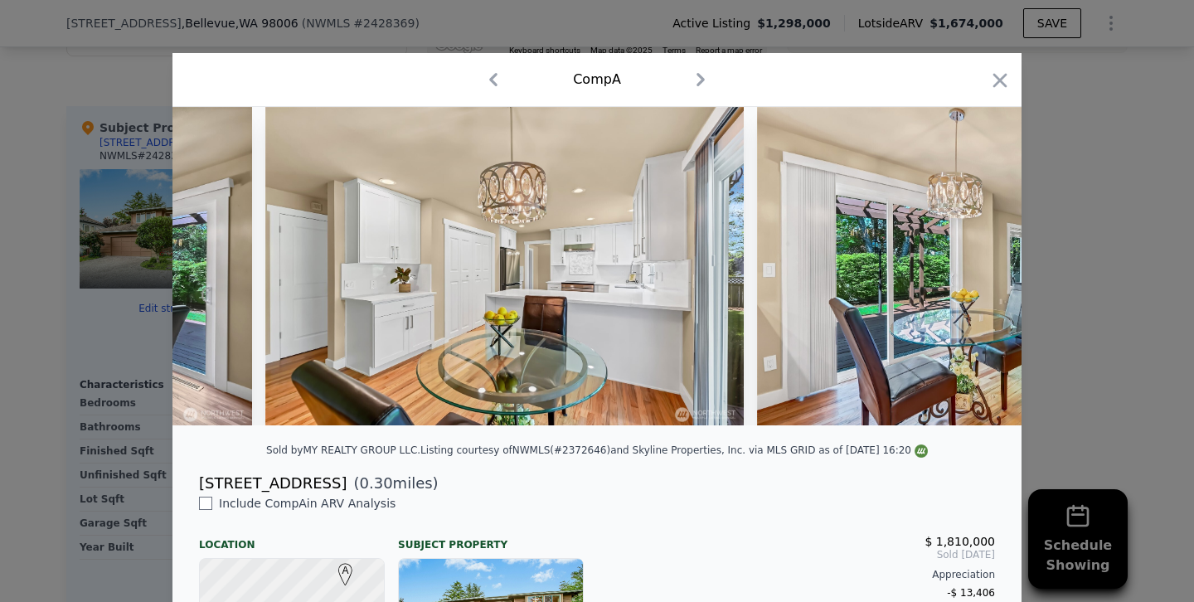
scroll to position [0, 6334]
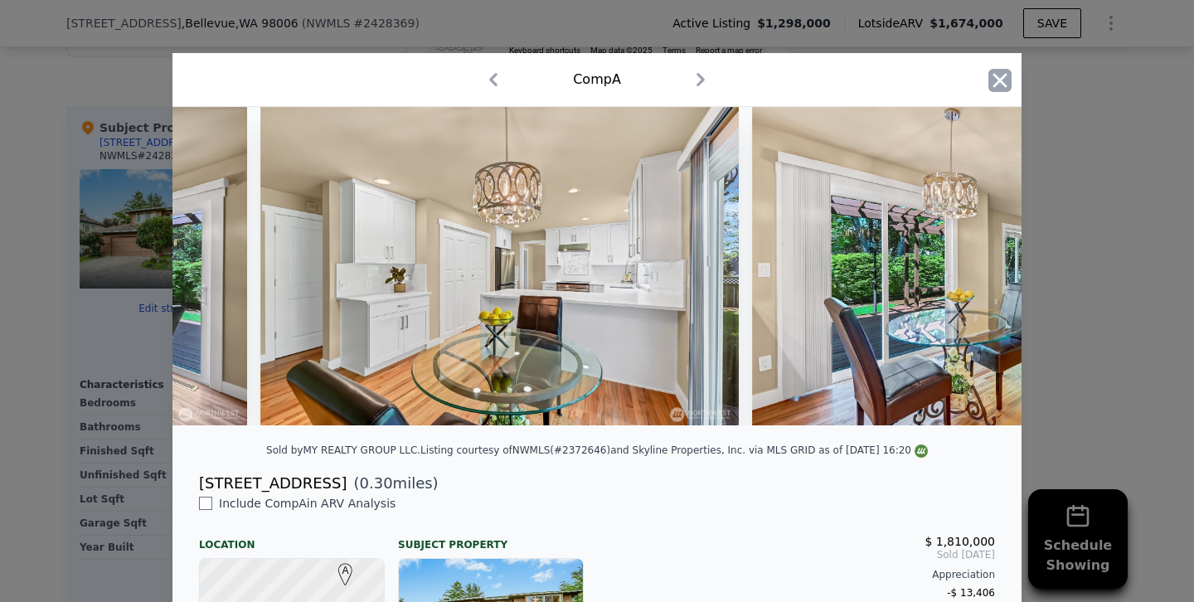
click at [1009, 79] on icon "button" at bounding box center [1000, 80] width 23 height 23
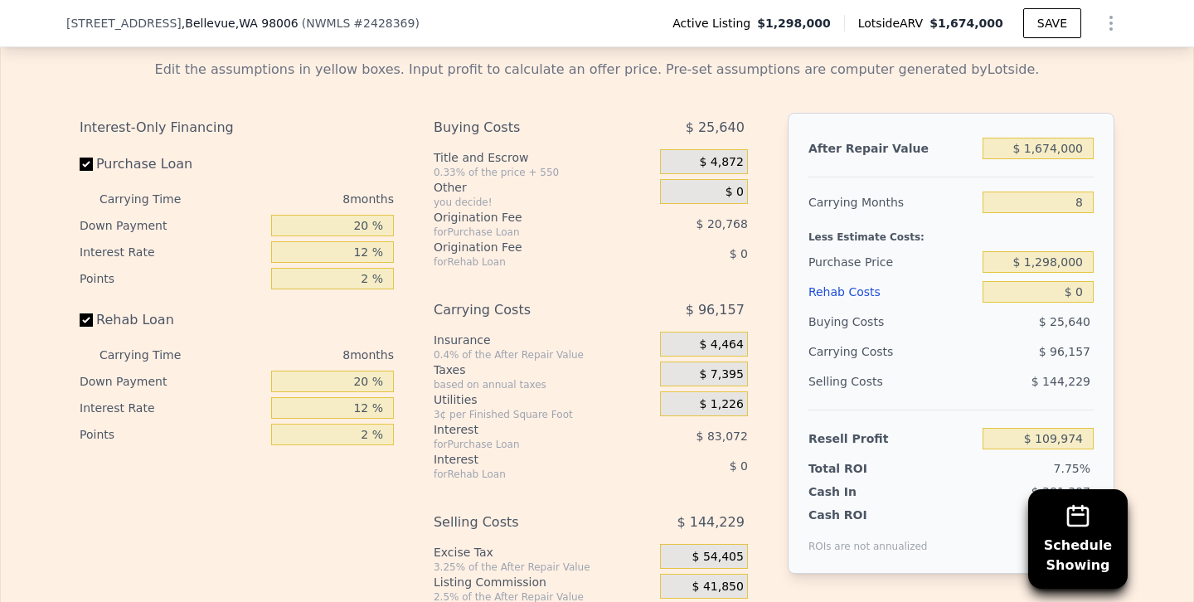
scroll to position [2709, 0]
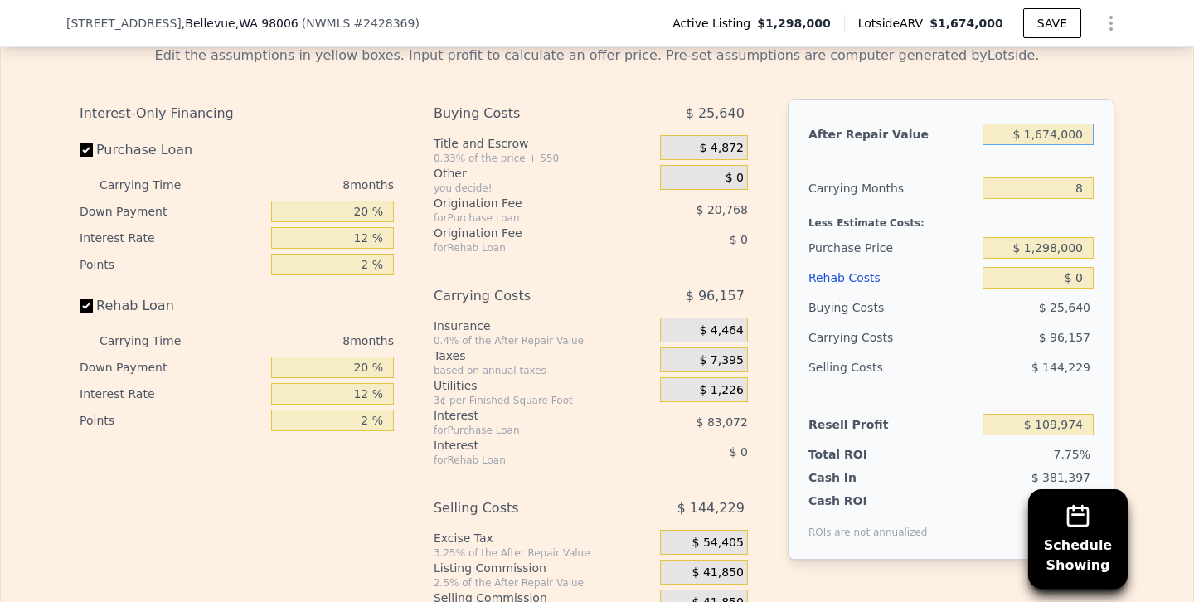
drag, startPoint x: 1048, startPoint y: 126, endPoint x: 1193, endPoint y: 126, distance: 145.1
click at [1193, 126] on div "Rehab Resell Rental Edit the assumptions in yellow boxes. Input profit to calcu…" at bounding box center [597, 323] width 1194 height 799
type input "$ 1"
type input "-$ 1,415,882"
type input "$ 16"
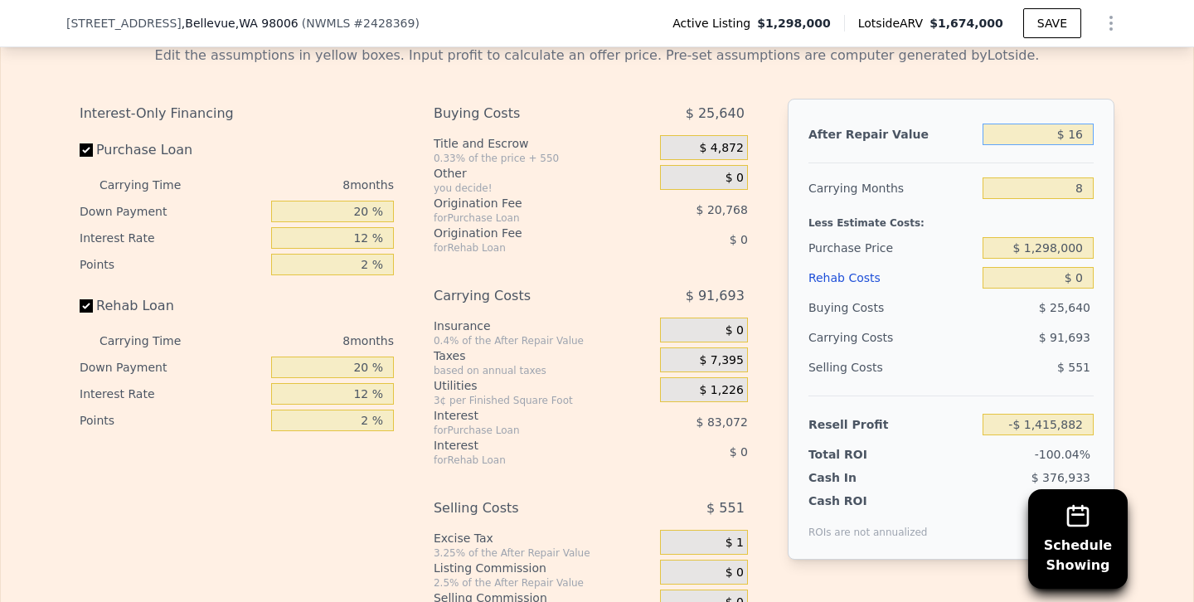
type input "-$ 1,415,868"
type input "$ 160"
type input "-$ 1,415,737"
type input "$ 1,600"
type input "-$ 1,414,424"
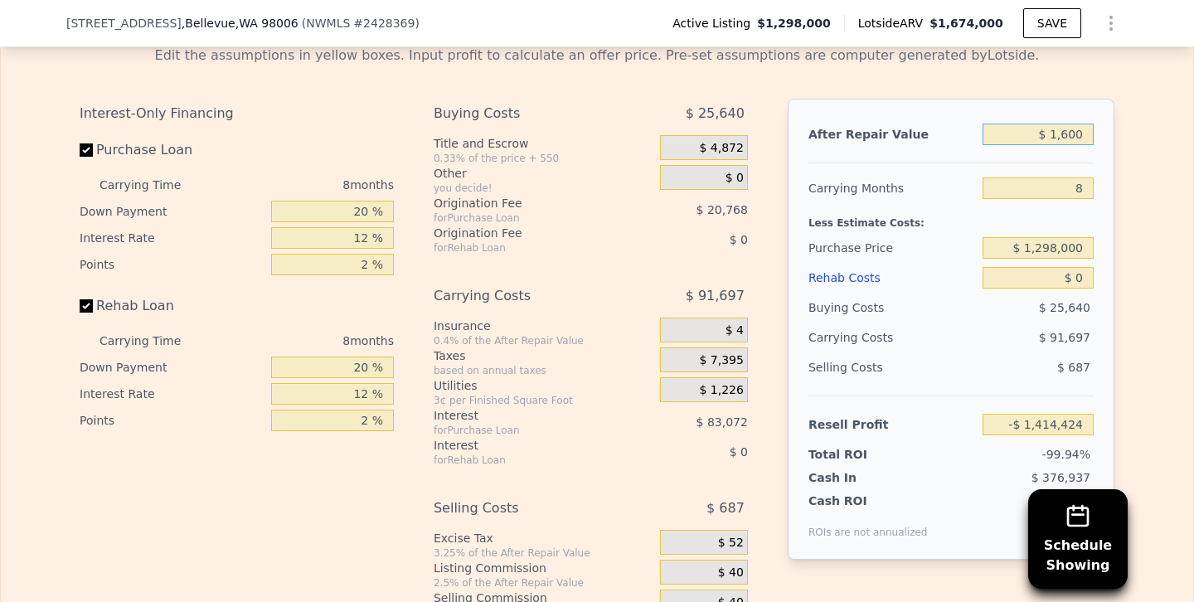
type input "$ 160"
type input "-$ 1,415,737"
type input "$ 16"
type input "-$ 1,415,868"
type input "$ 1"
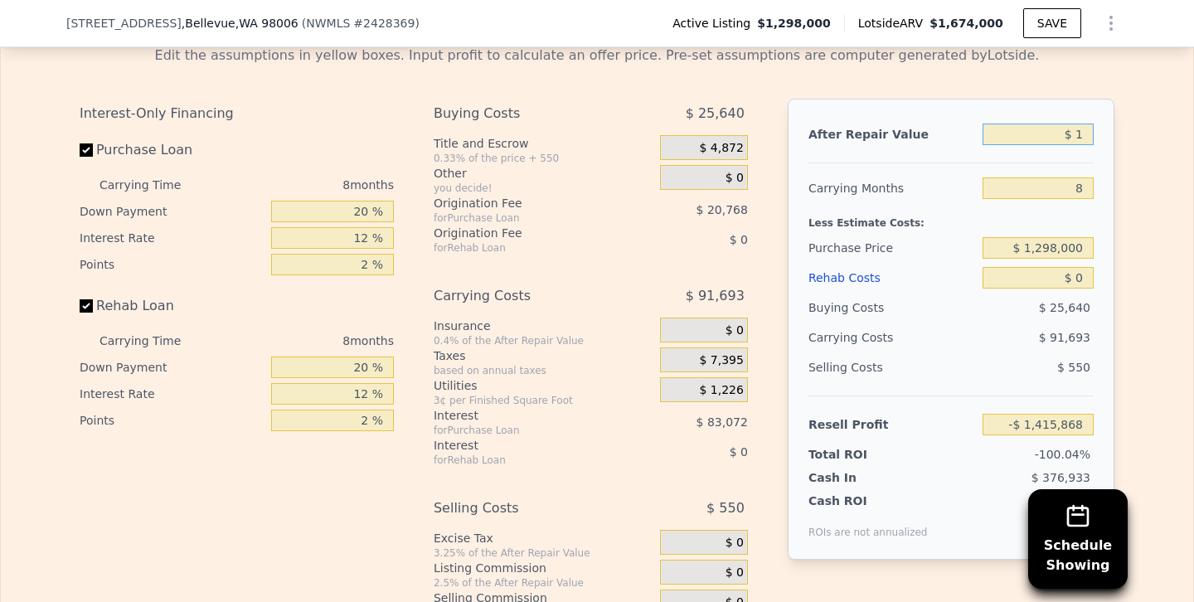
type input "-$ 1,415,882"
type input "$ 150"
type input "-$ 1,415,746"
type input "$ 1,500"
type input "-$ 1,414,517"
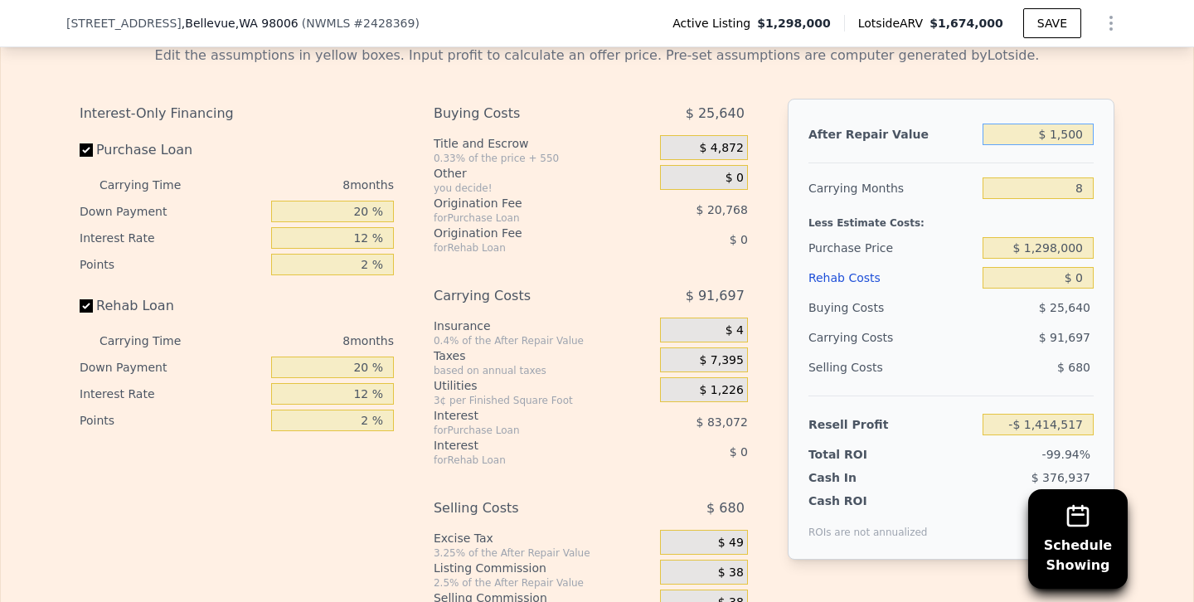
type input "$ 15,000"
type input "-$ 1,402,211"
type input "$ 150,000"
type input "-$ 1,279,158"
type input "$ 1,500,000"
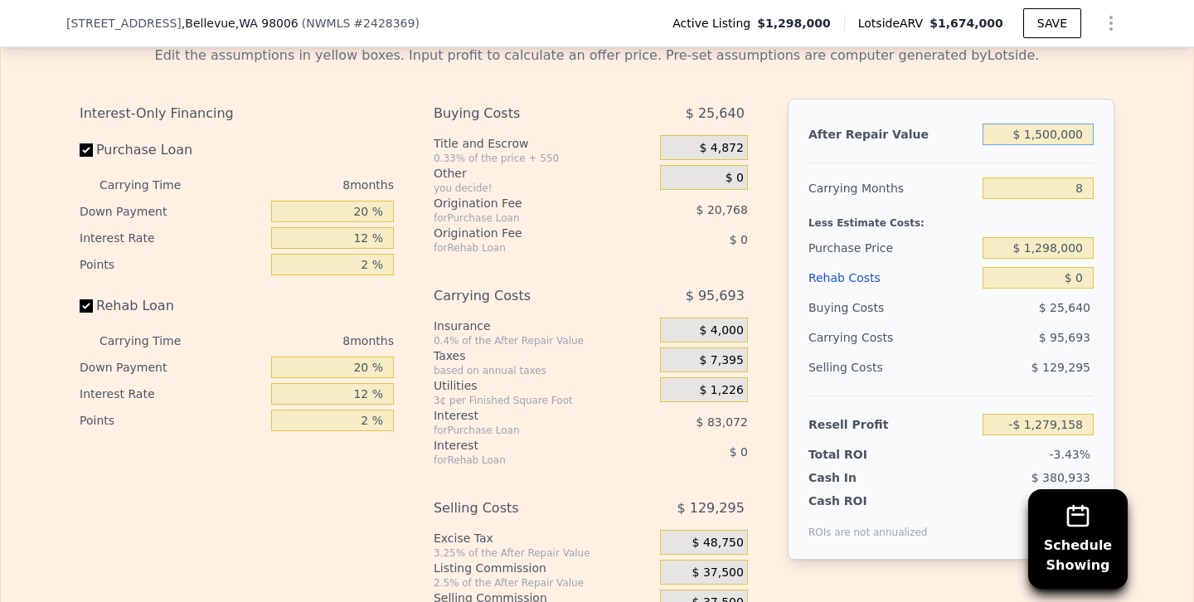
type input "-$ 48,628"
type input "$ 1,500,000"
drag, startPoint x: 1048, startPoint y: 182, endPoint x: 1193, endPoint y: 216, distance: 149.1
click at [1193, 216] on div "Rehab Resell Rental Edit the assumptions in yellow boxes. Input profit to calcu…" at bounding box center [597, 323] width 1194 height 799
type input "2"
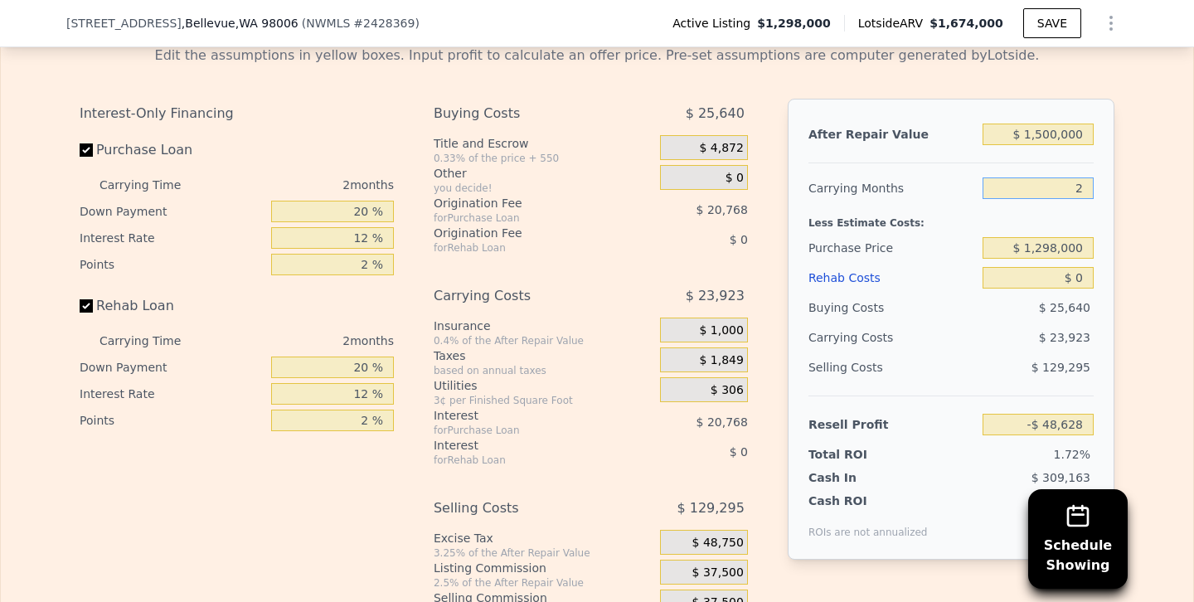
type input "$ 23,142"
type input "5"
type input "-$ 12,743"
type input "5"
drag, startPoint x: 1037, startPoint y: 248, endPoint x: 1193, endPoint y: 231, distance: 156.9
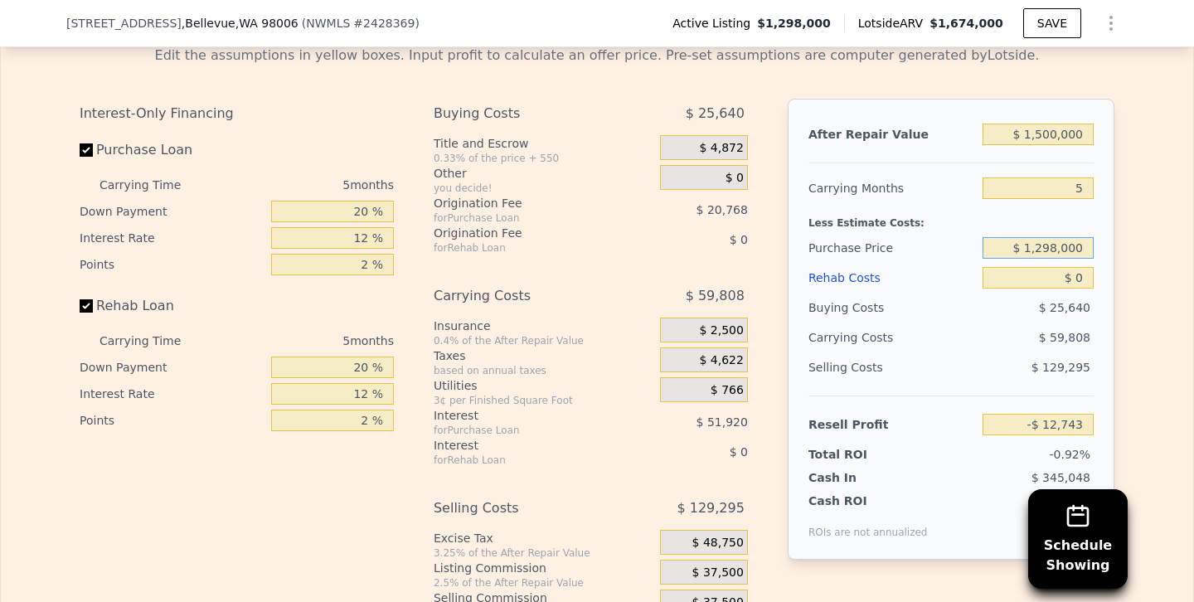
click at [1193, 231] on div "Rehab Resell Rental Edit the assumptions in yellow boxes. Input profit to calcu…" at bounding box center [597, 323] width 1194 height 799
drag, startPoint x: 1042, startPoint y: 245, endPoint x: 1130, endPoint y: 238, distance: 89.1
click at [1130, 238] on div "Edit the assumptions in yellow boxes. Input profit to calculate an offer price.…" at bounding box center [597, 340] width 1193 height 617
type input "$ 1,125,000"
click at [984, 331] on div "$ 59,808" at bounding box center [1006, 338] width 175 height 30
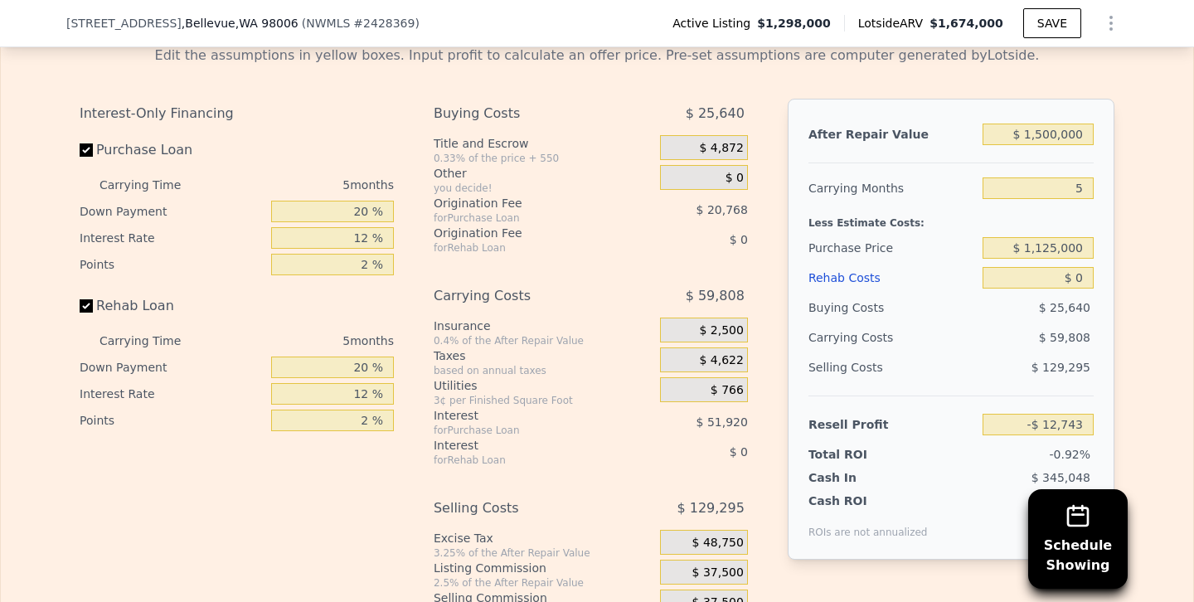
type input "$ 170,521"
click at [86, 304] on input "Rehab Loan" at bounding box center [86, 305] width 13 height 13
checkbox input "false"
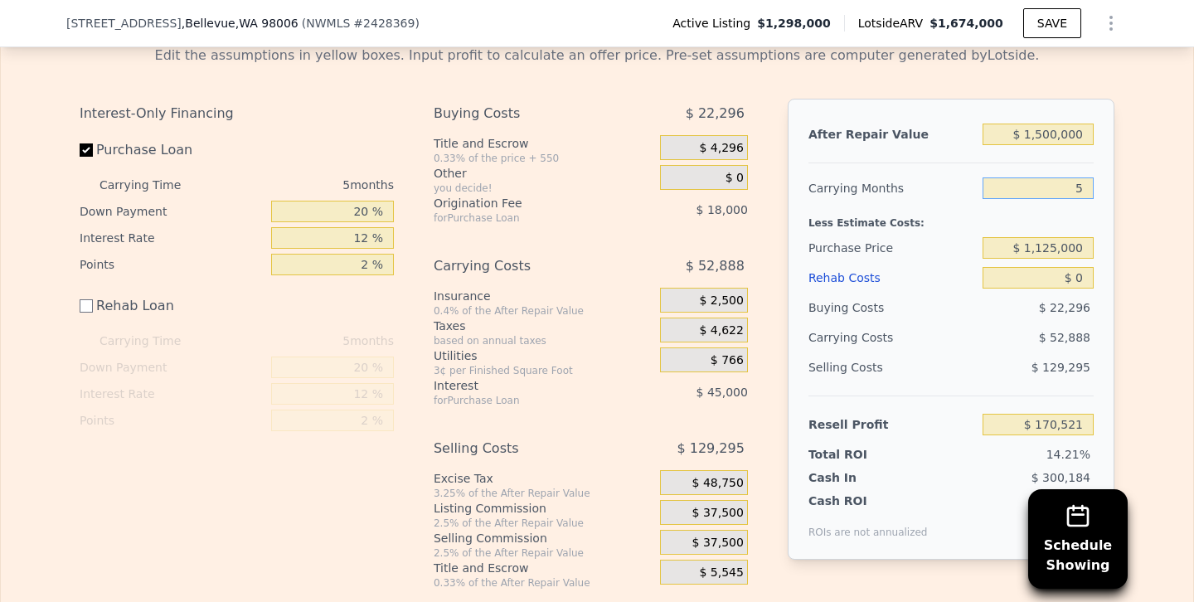
drag, startPoint x: 1042, startPoint y: 189, endPoint x: 1193, endPoint y: 184, distance: 151.0
click at [1193, 184] on div "Rehab Resell Rental Edit the assumptions in yellow boxes. Input profit to calcu…" at bounding box center [597, 294] width 1194 height 740
type input "6"
type input "$ 159,944"
click at [1045, 316] on div "$ 22,296" at bounding box center [1039, 308] width 112 height 30
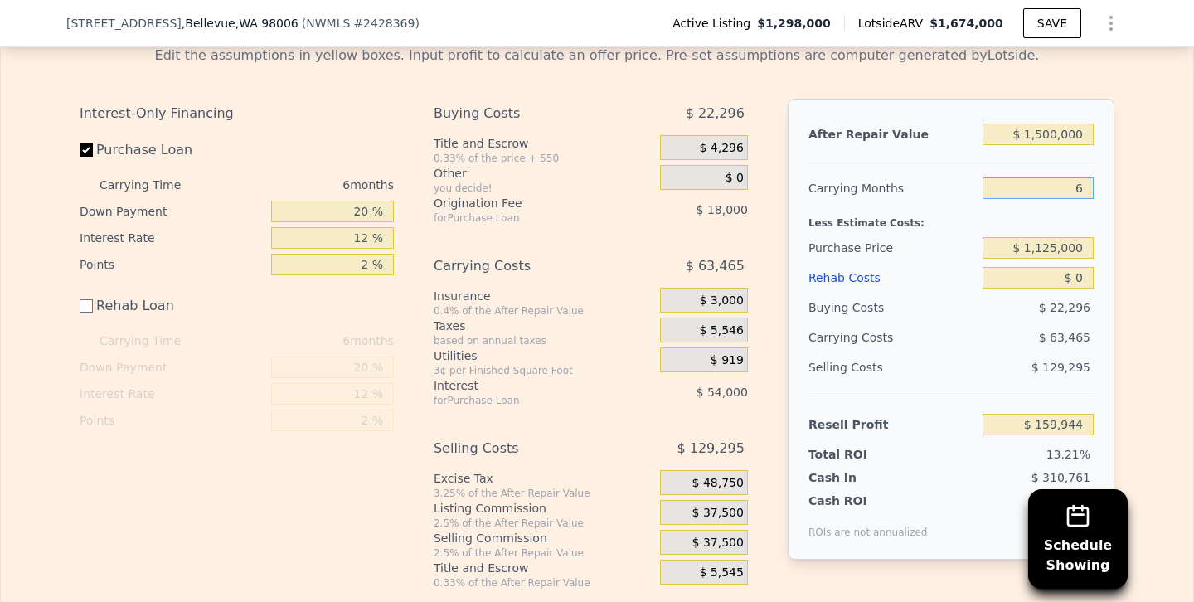
drag, startPoint x: 1051, startPoint y: 183, endPoint x: 1193, endPoint y: 177, distance: 142.8
click at [1193, 177] on div "Rehab Resell Rental Edit the assumptions in yellow boxes. Input profit to calcu…" at bounding box center [597, 294] width 1194 height 740
type input "56"
type input "-$ 368,933"
type input "5"
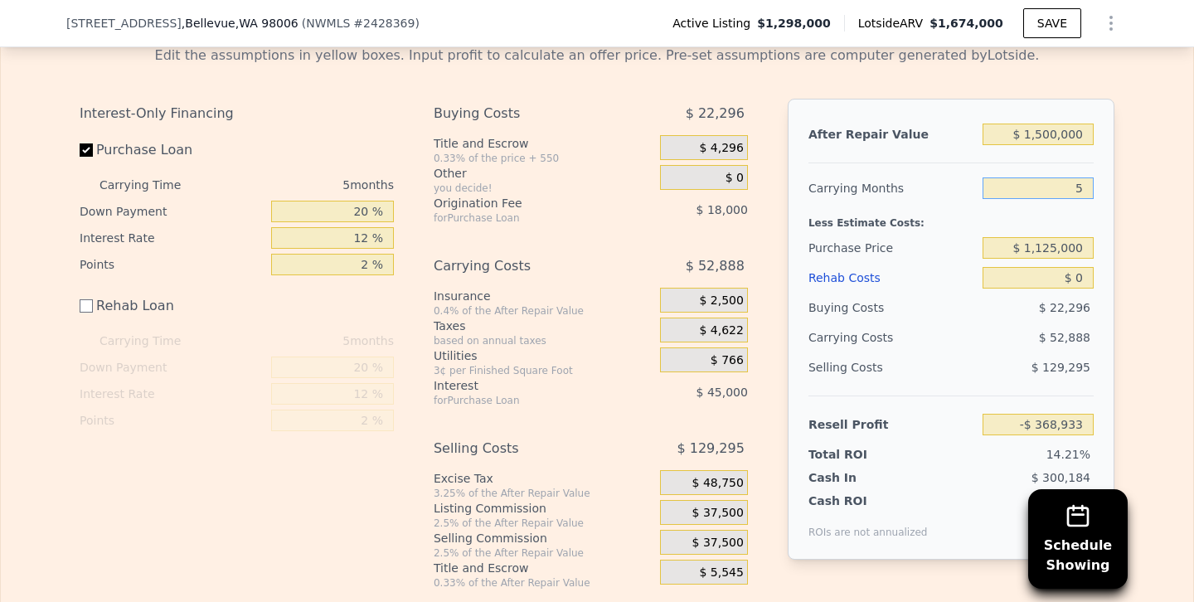
type input "$ 170,521"
type input "5"
click at [957, 305] on div "Buying Costs" at bounding box center [893, 308] width 168 height 30
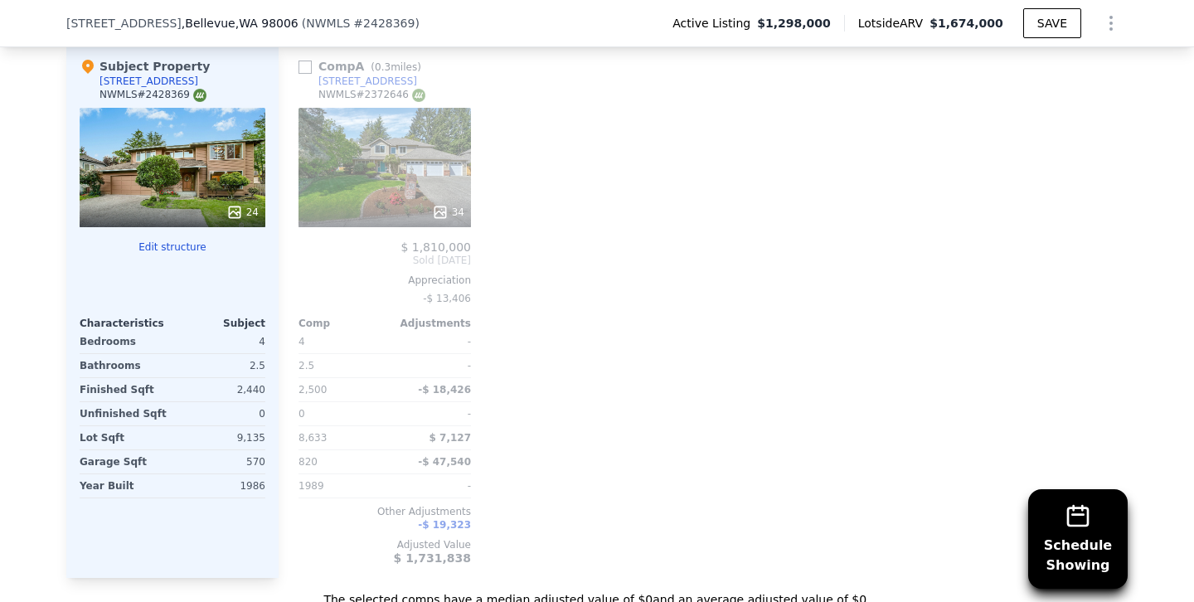
scroll to position [1954, 0]
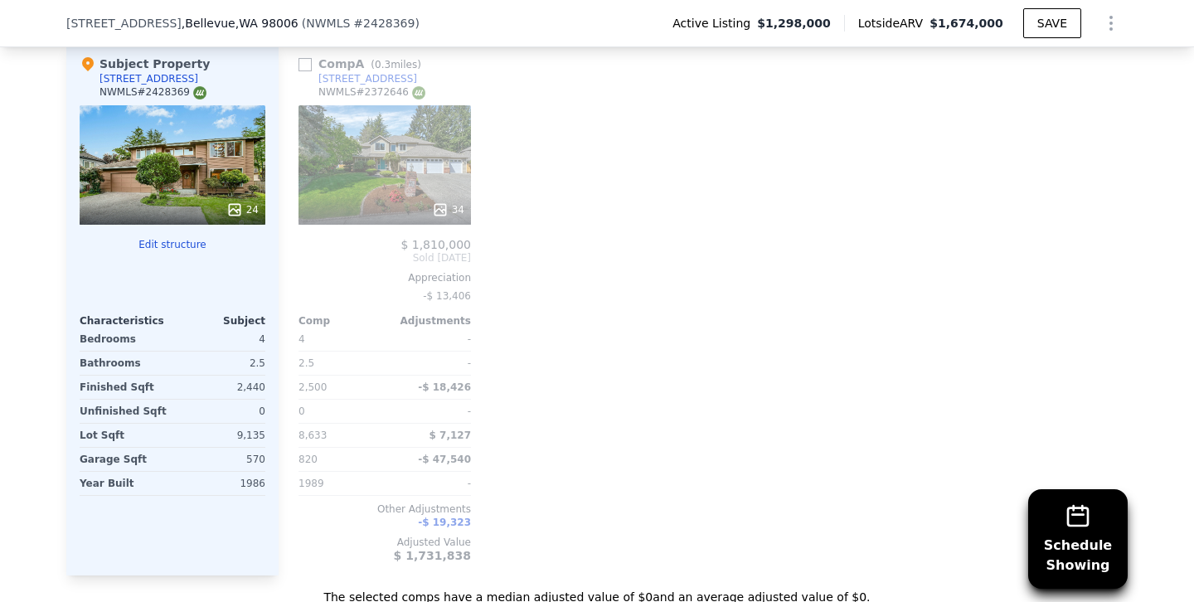
click at [142, 143] on div "24" at bounding box center [173, 164] width 186 height 119
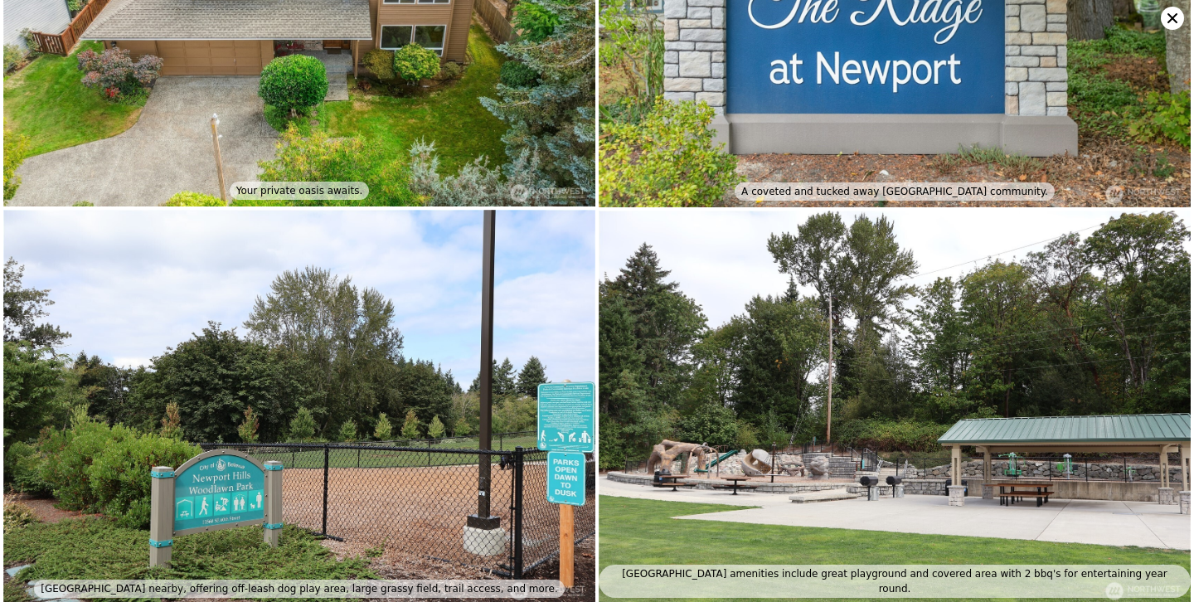
scroll to position [4168, 0]
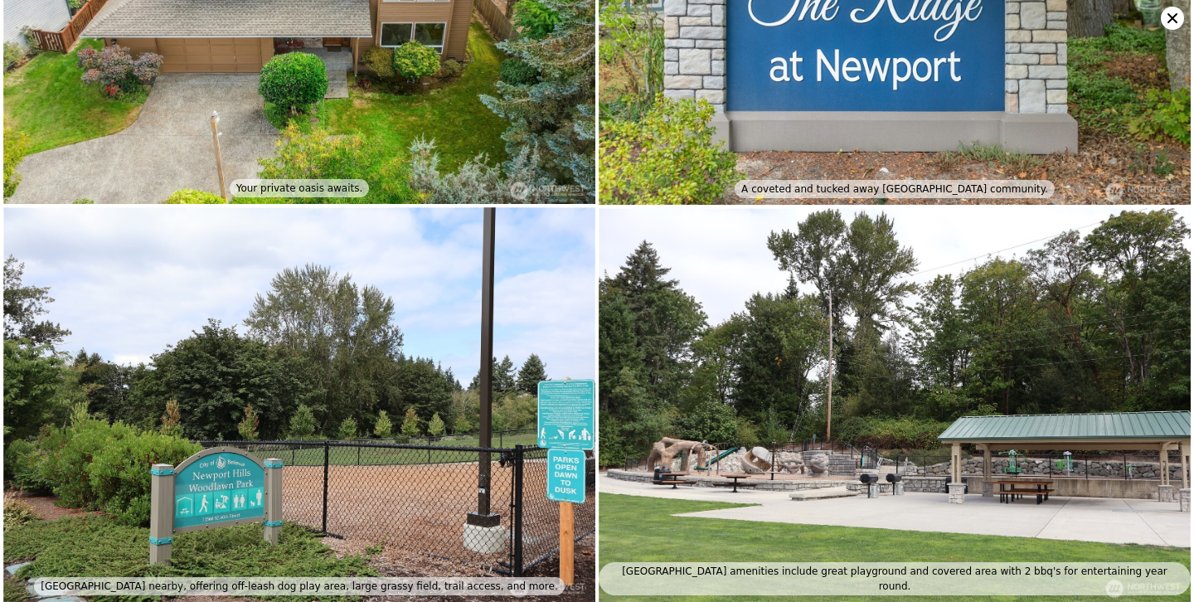
click at [1172, 22] on icon at bounding box center [1172, 18] width 23 height 23
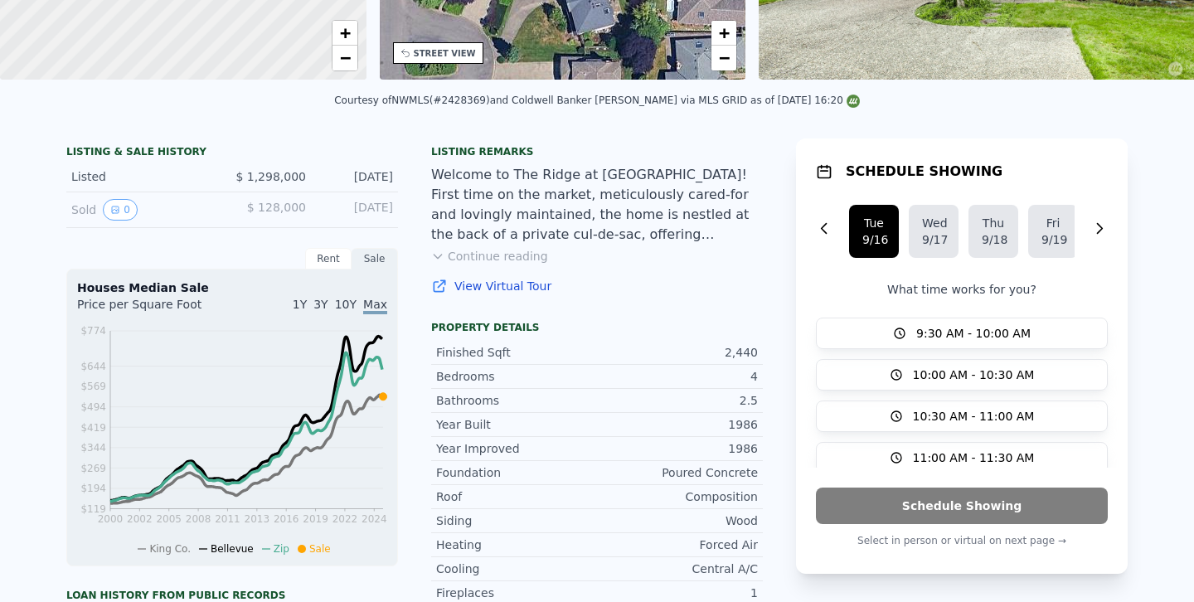
scroll to position [0, 0]
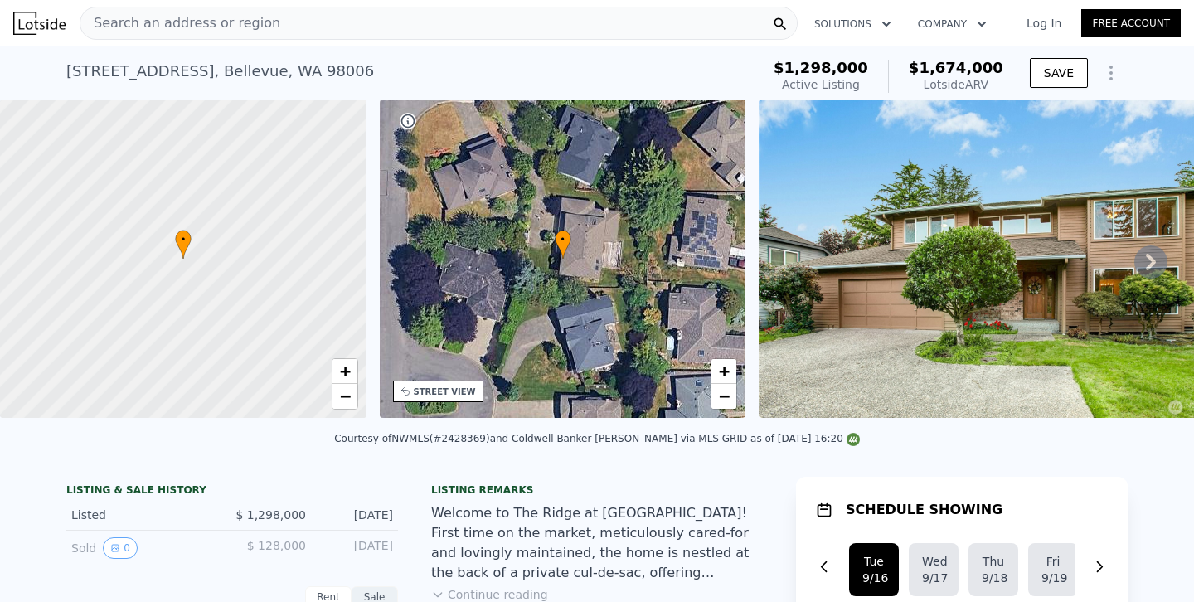
click at [511, 24] on div "Search an address or region" at bounding box center [439, 23] width 718 height 33
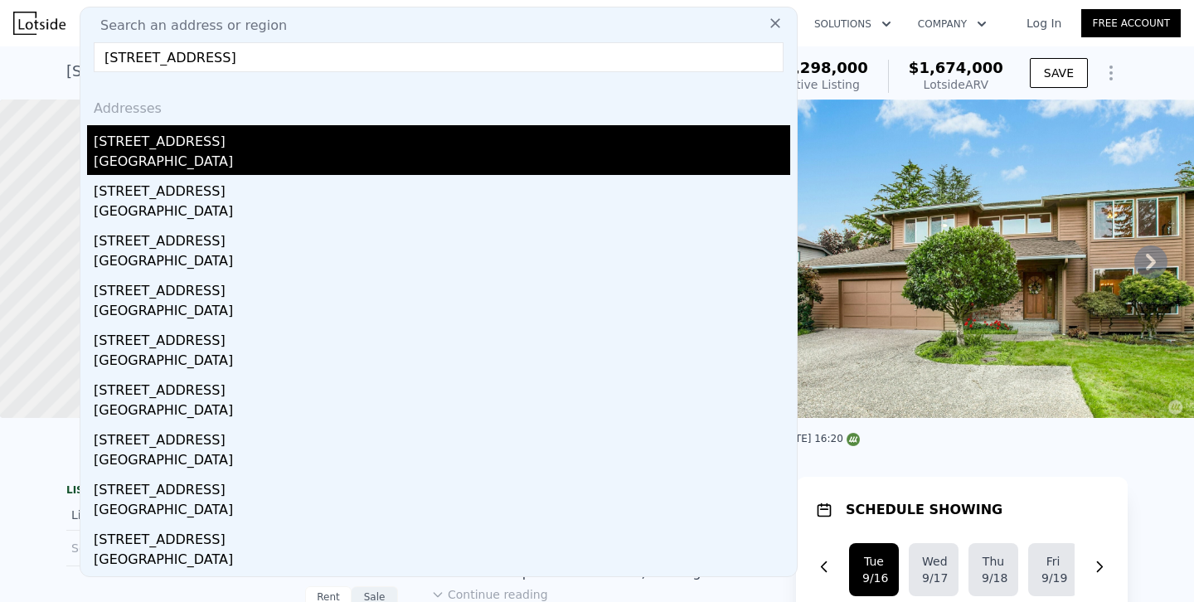
type input "[STREET_ADDRESS]"
click at [176, 139] on div "[STREET_ADDRESS]" at bounding box center [442, 138] width 697 height 27
